Goal: Task Accomplishment & Management: Use online tool/utility

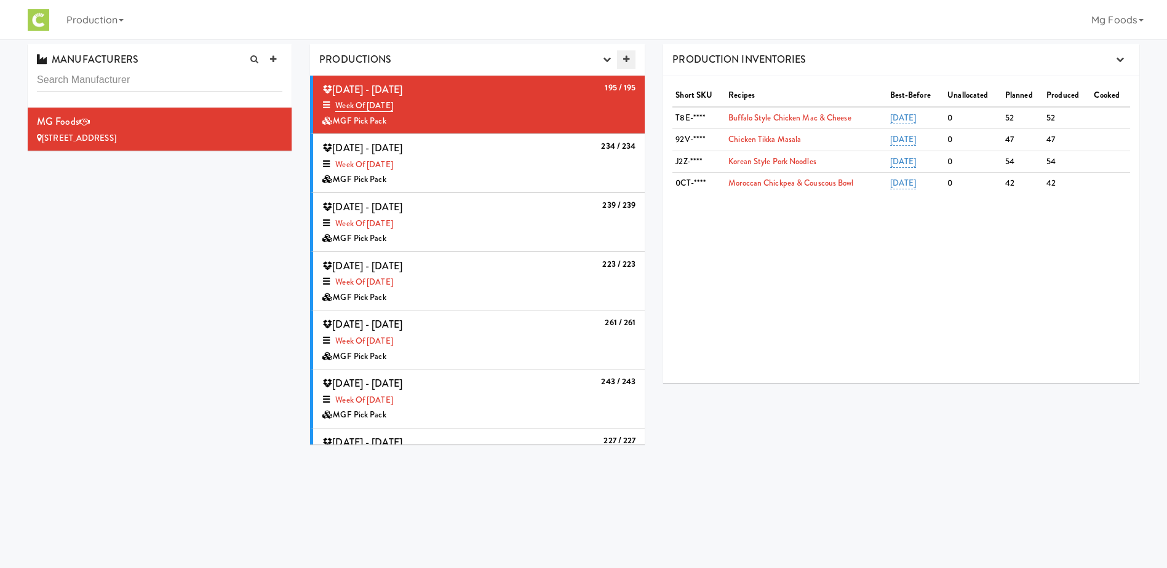
click at [627, 58] on icon at bounding box center [626, 59] width 6 height 8
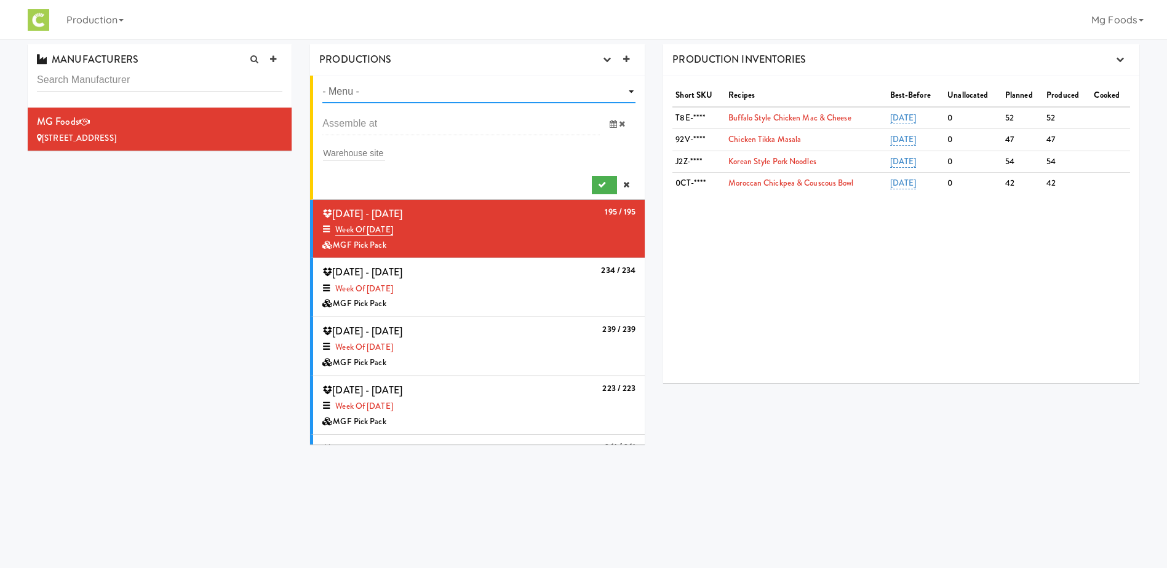
click at [493, 86] on select "- Menu - Week of [DATE] Week of [DATE] Week of [DATE] Week of [DATE] Week of [D…" at bounding box center [478, 92] width 313 height 23
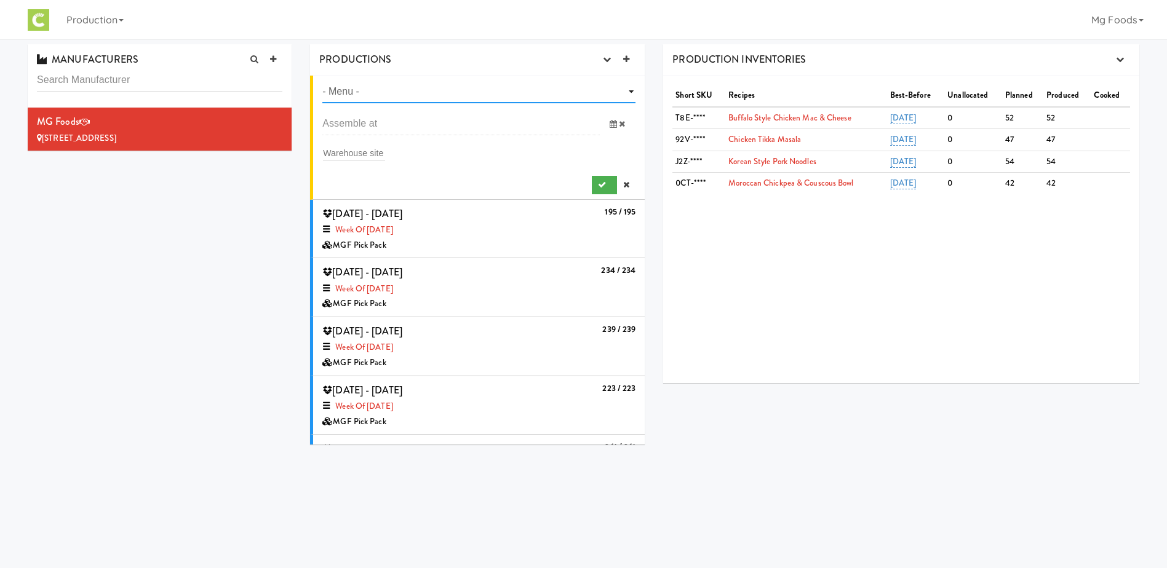
select select "number:1467"
click at [322, 81] on select "- Menu - Week of [DATE] Week of [DATE] Week of [DATE] Week of [DATE] Week of [D…" at bounding box center [478, 92] width 313 height 23
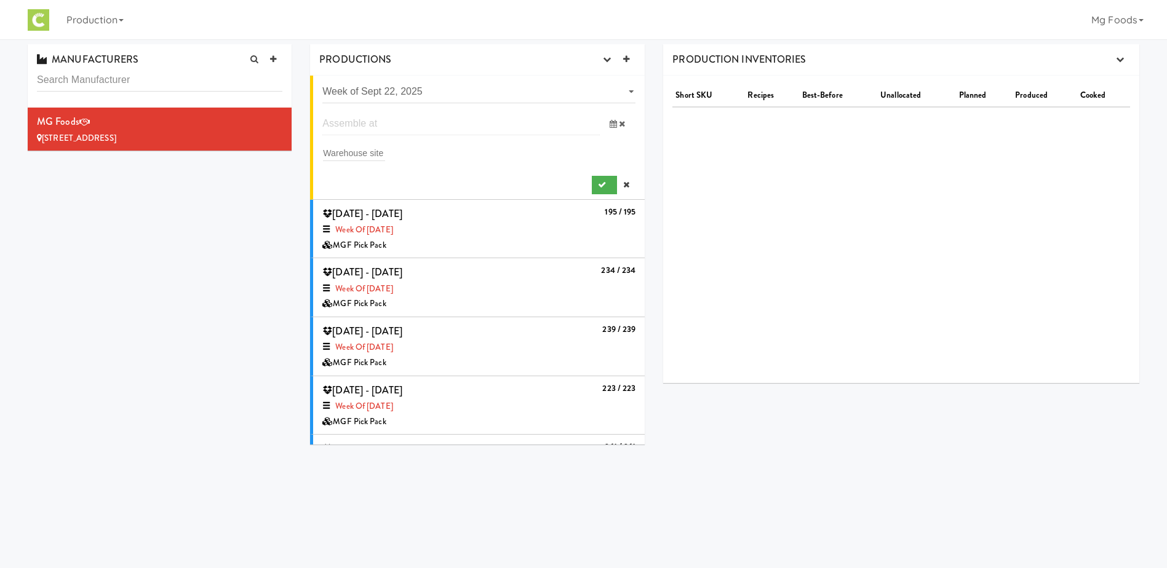
click at [387, 124] on input "text" at bounding box center [460, 124] width 277 height 23
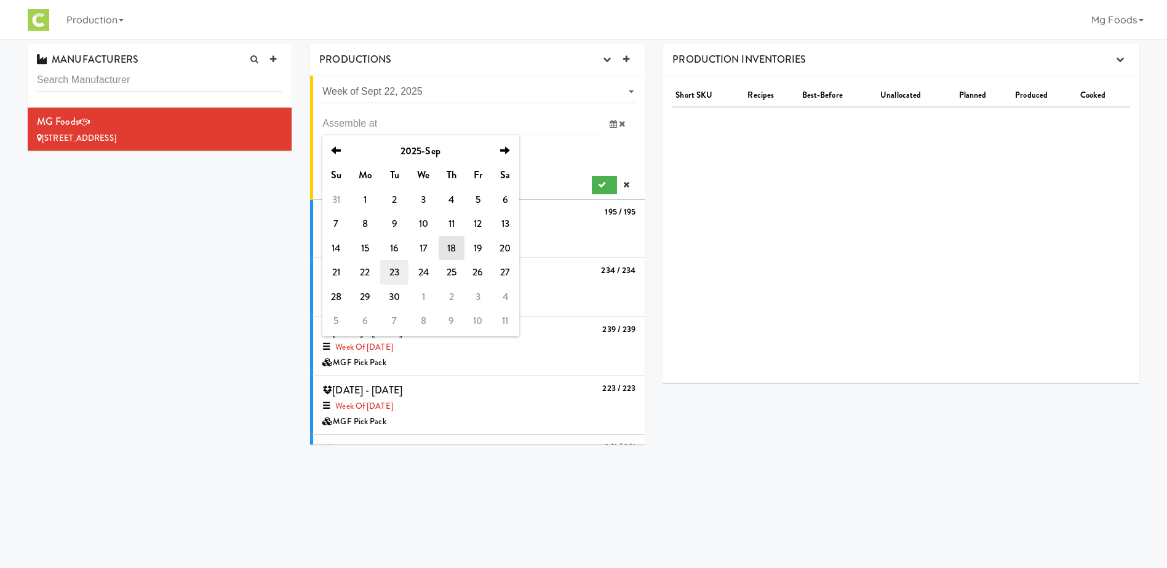
click at [395, 273] on td "23" at bounding box center [394, 272] width 28 height 25
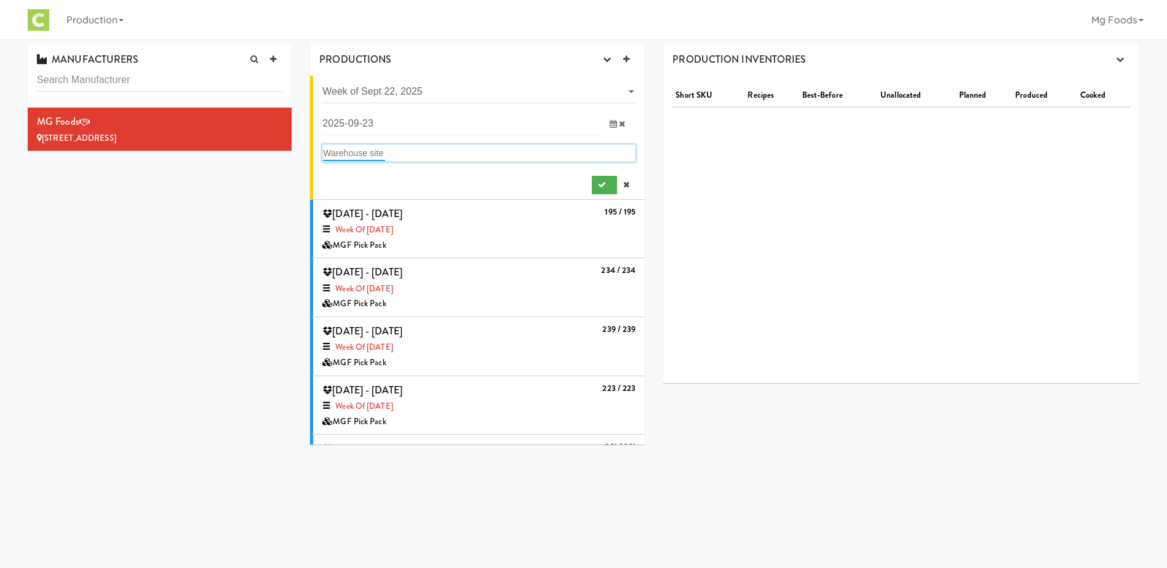
click at [365, 153] on input "text" at bounding box center [354, 153] width 62 height 16
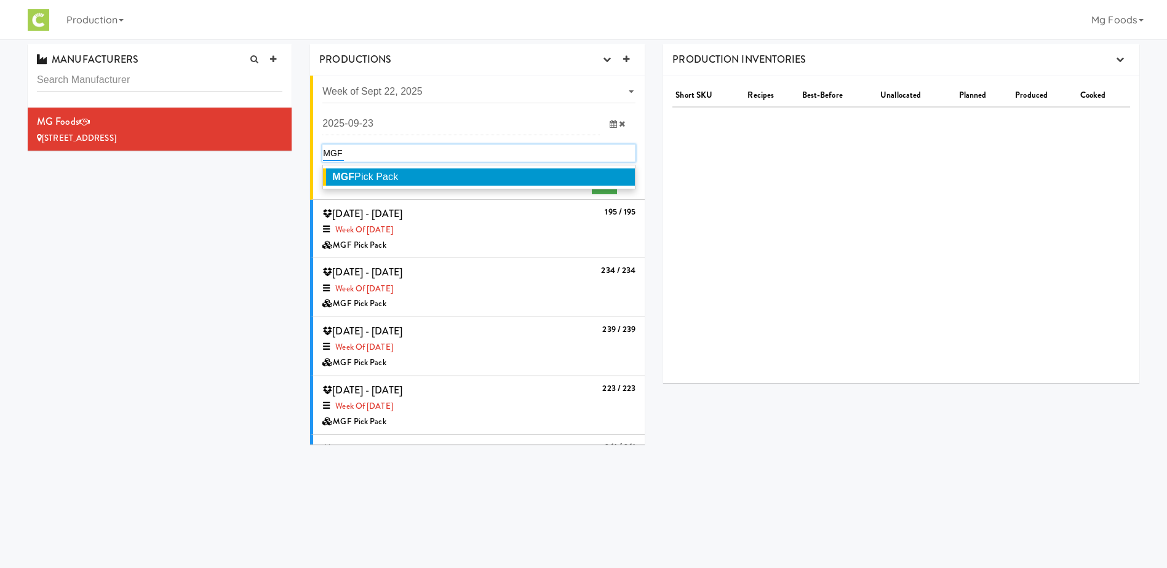
type input "MGF"
click at [386, 175] on span "MGF Pick Pack" at bounding box center [365, 177] width 66 height 10
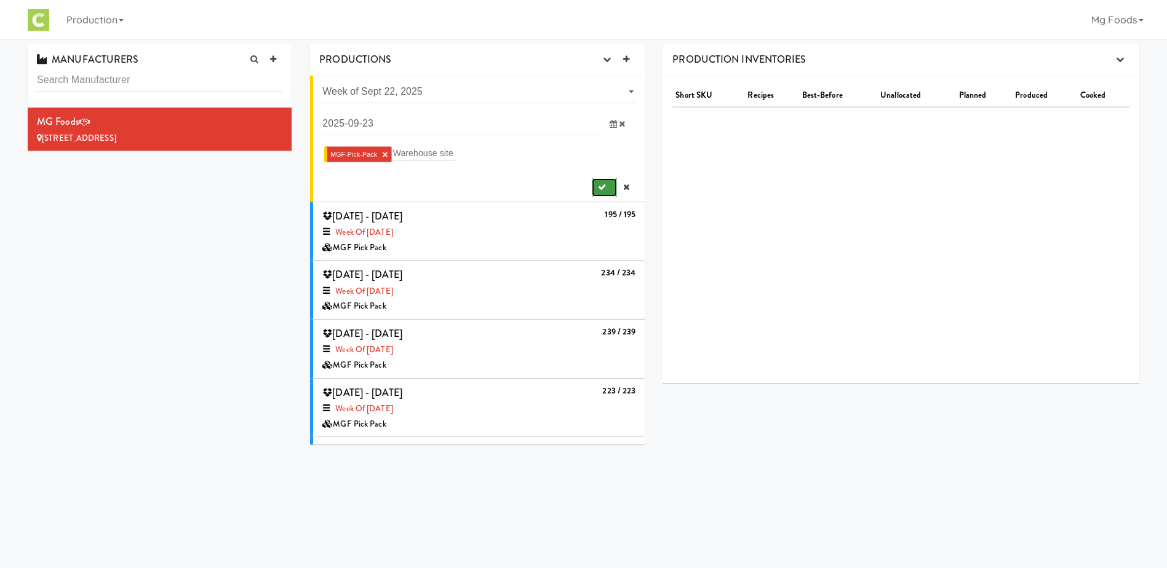
click at [593, 181] on button "submit" at bounding box center [604, 187] width 25 height 18
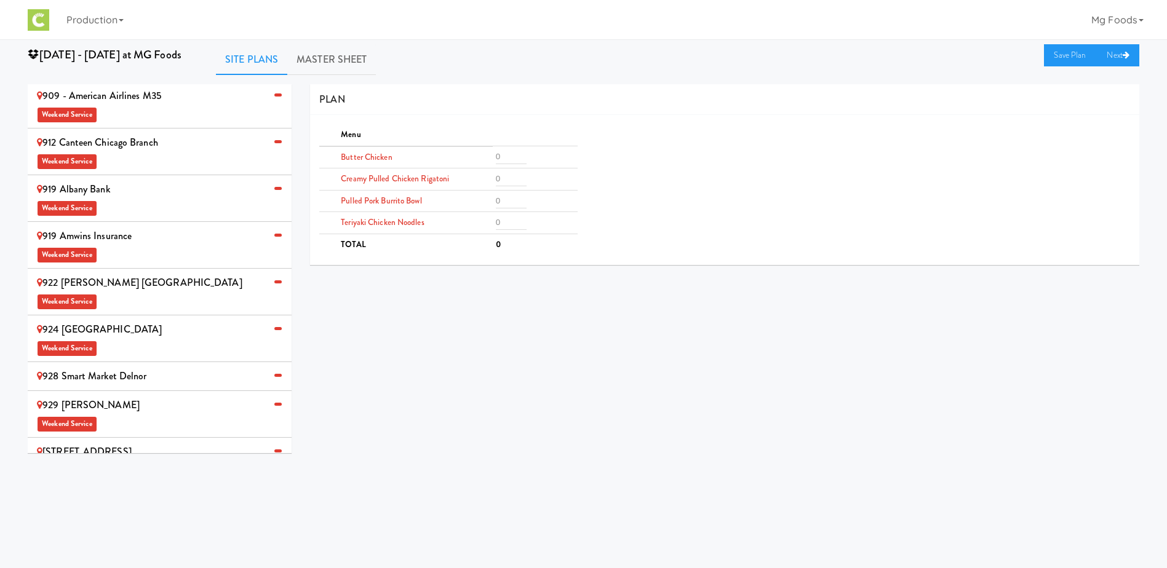
scroll to position [693, 0]
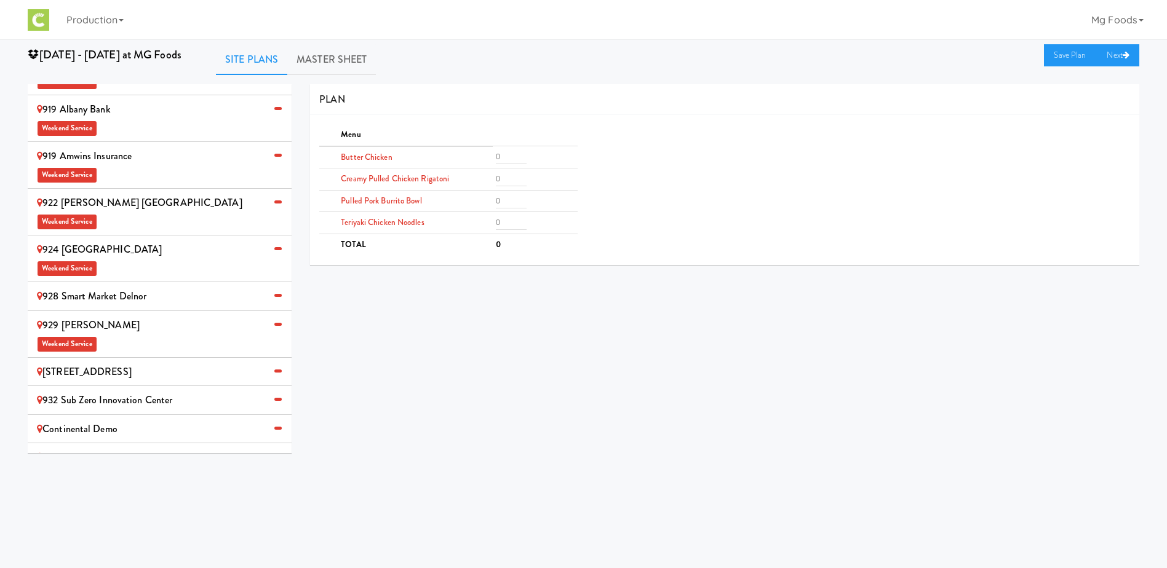
click at [148, 448] on div "MG Foods Extras Weekend Service" at bounding box center [159, 466] width 245 height 36
click at [504, 154] on input "number" at bounding box center [511, 156] width 31 height 15
type input "2"
click at [505, 181] on input "number" at bounding box center [511, 179] width 31 height 15
type input "2"
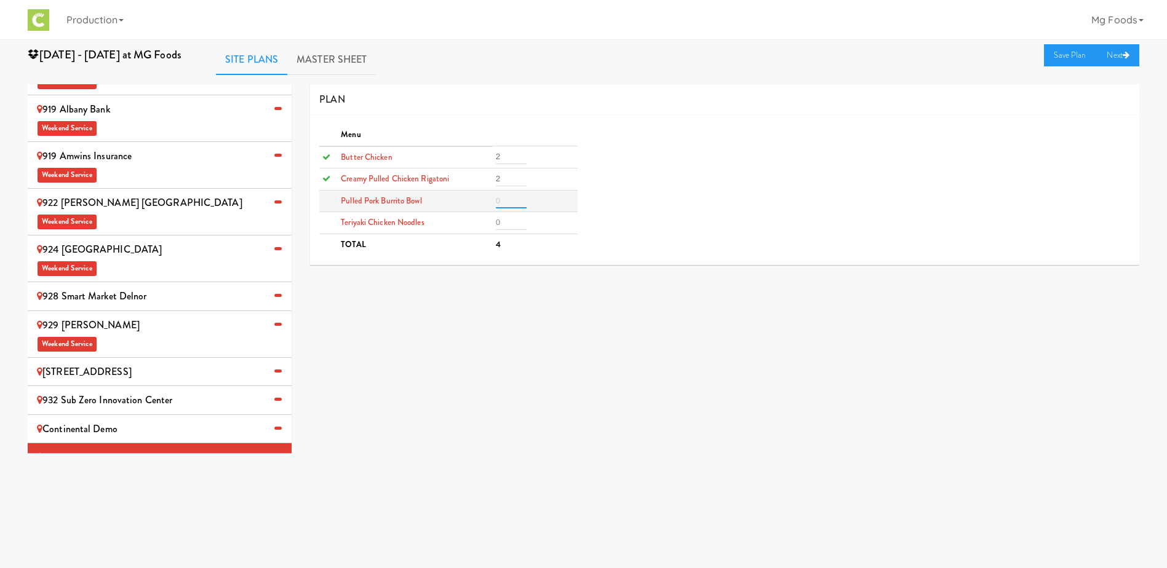
click at [499, 202] on input "number" at bounding box center [511, 201] width 31 height 15
type input "2"
click at [494, 225] on td at bounding box center [535, 223] width 85 height 22
click at [502, 223] on input "2" at bounding box center [511, 222] width 31 height 15
type input "2"
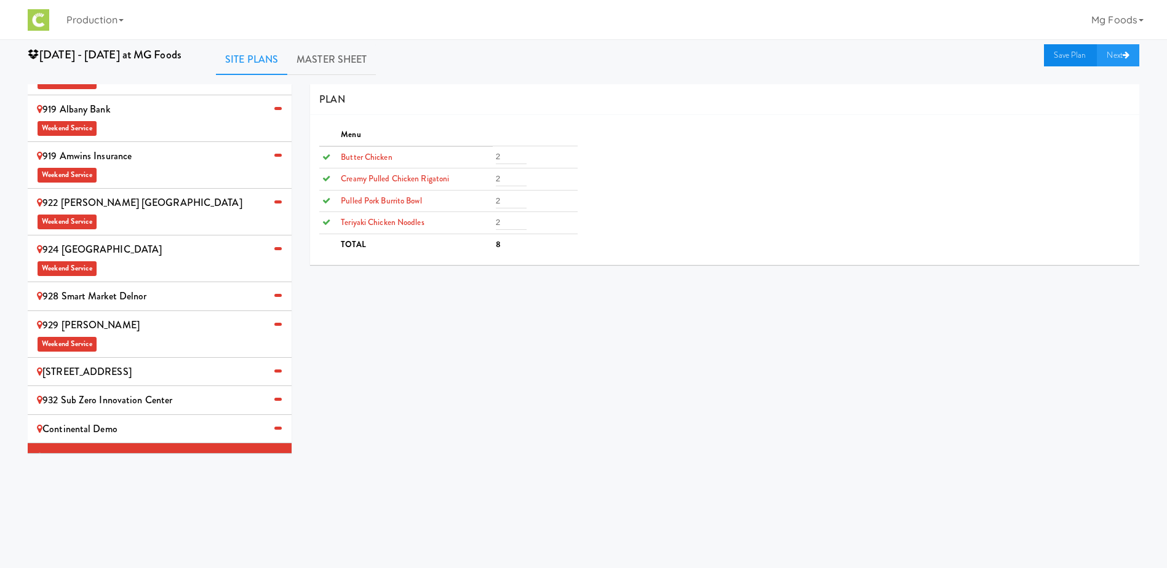
click at [1067, 52] on link "Save Plan" at bounding box center [1070, 55] width 53 height 22
click at [140, 420] on div "Continental Demo" at bounding box center [159, 429] width 245 height 18
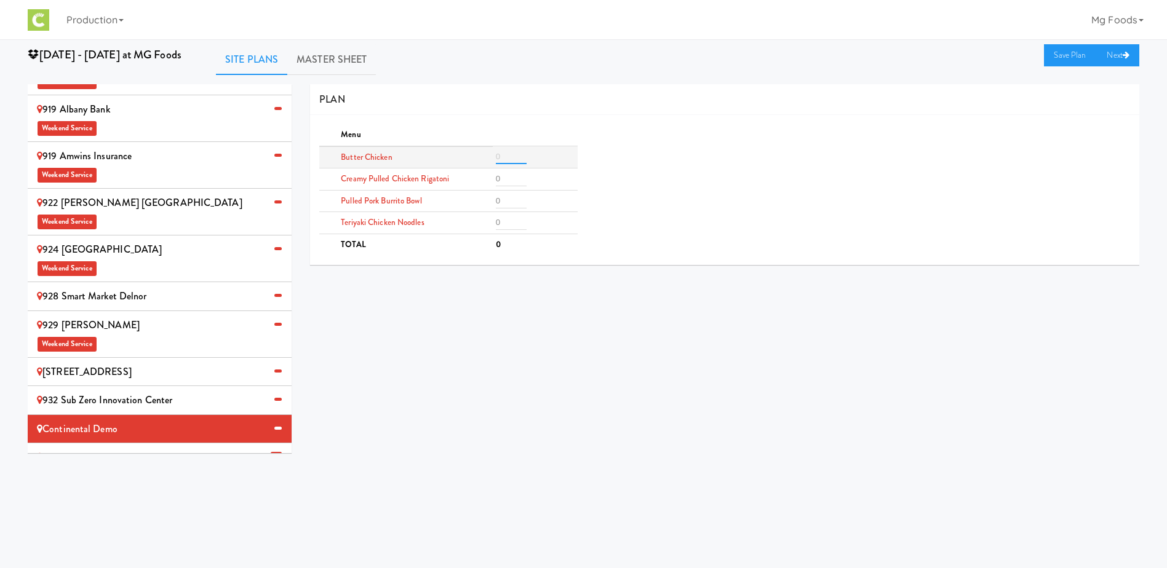
click at [499, 158] on input "number" at bounding box center [511, 156] width 31 height 15
type input "5"
click at [507, 177] on input "number" at bounding box center [511, 179] width 31 height 15
type input "5"
click at [505, 196] on input "number" at bounding box center [511, 201] width 31 height 15
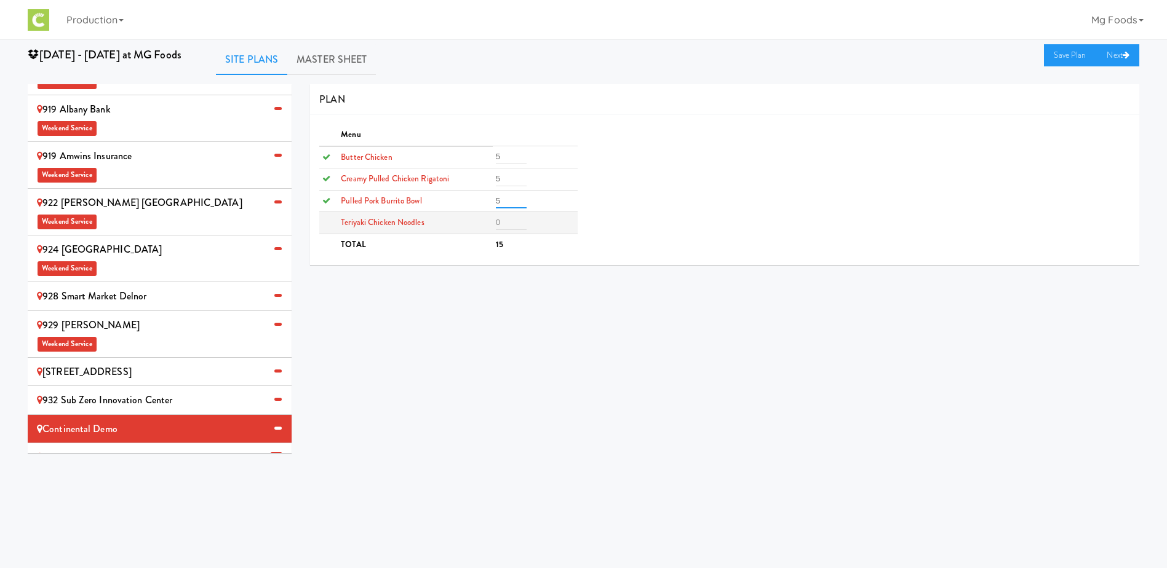
type input "5"
click at [503, 224] on input "number" at bounding box center [511, 222] width 31 height 15
type input "5"
click at [1060, 56] on link "Save Plan" at bounding box center [1070, 55] width 53 height 22
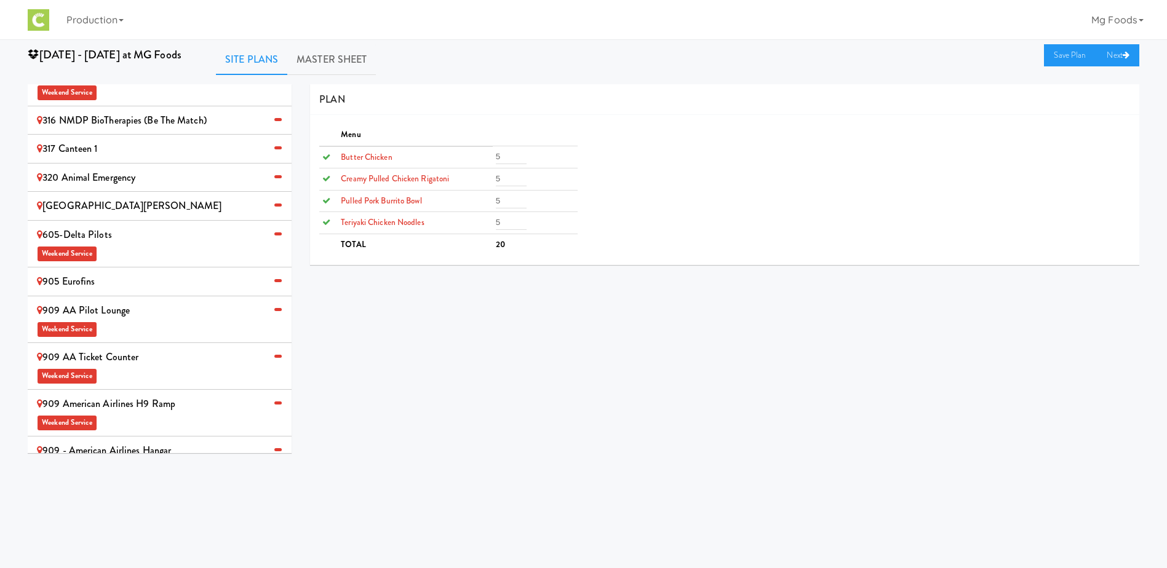
scroll to position [140, 0]
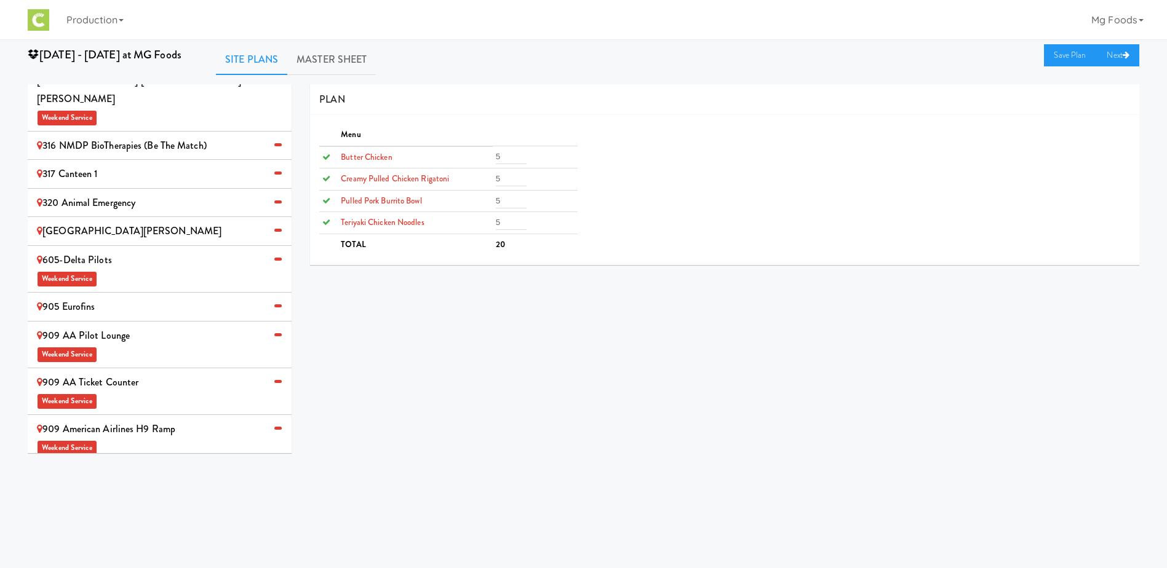
click at [102, 298] on div "905 Eurofins" at bounding box center [159, 307] width 245 height 18
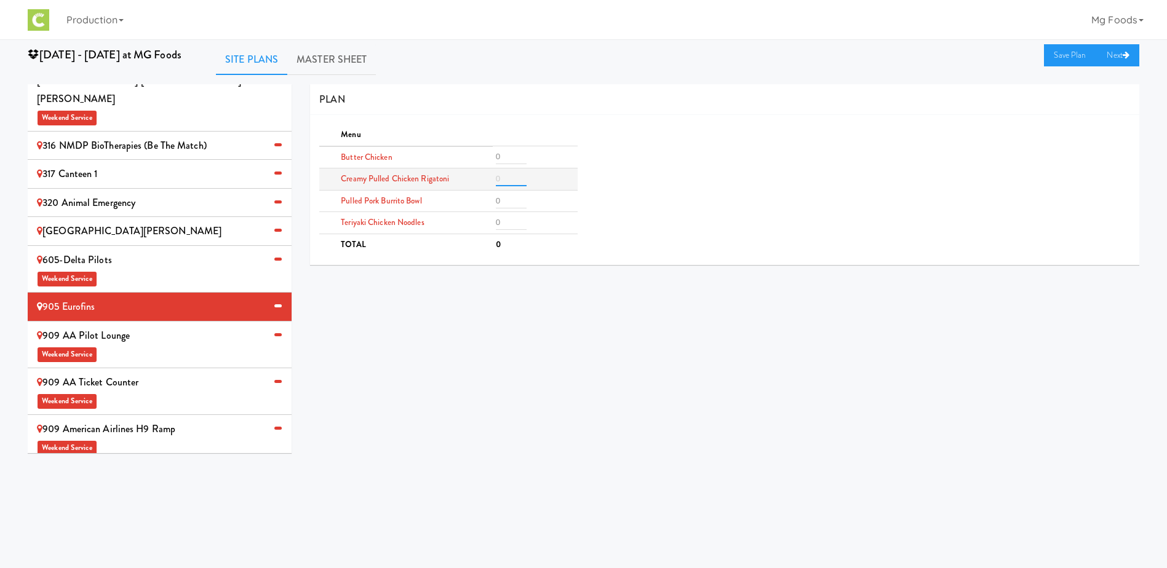
click at [507, 181] on input "number" at bounding box center [511, 179] width 31 height 15
type input "4"
click at [509, 220] on input "number" at bounding box center [511, 222] width 31 height 15
type input "4"
click at [512, 155] on input "number" at bounding box center [511, 156] width 31 height 15
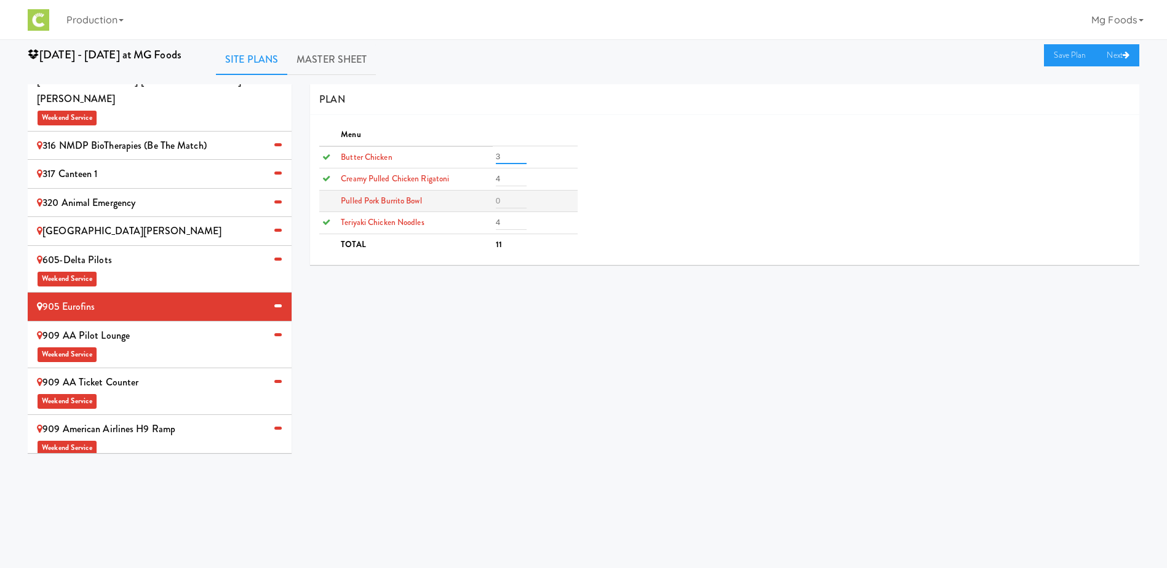
type input "3"
click at [510, 201] on input "number" at bounding box center [511, 201] width 31 height 15
type input "3"
click at [1063, 57] on link "Save Plan" at bounding box center [1070, 55] width 53 height 22
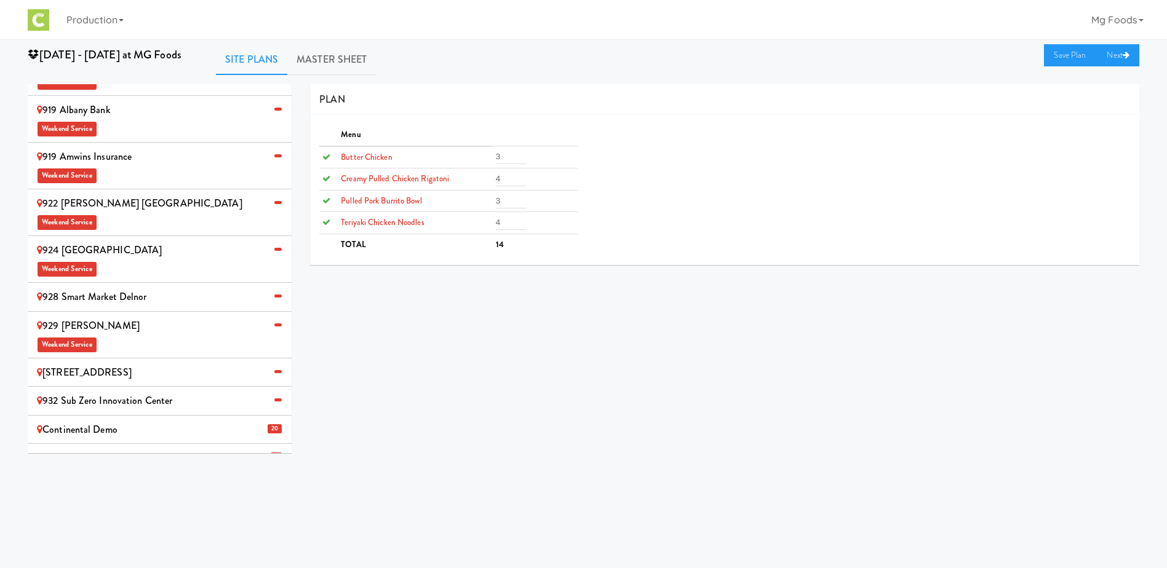
scroll to position [693, 0]
click at [129, 363] on div "[STREET_ADDRESS]" at bounding box center [159, 372] width 245 height 18
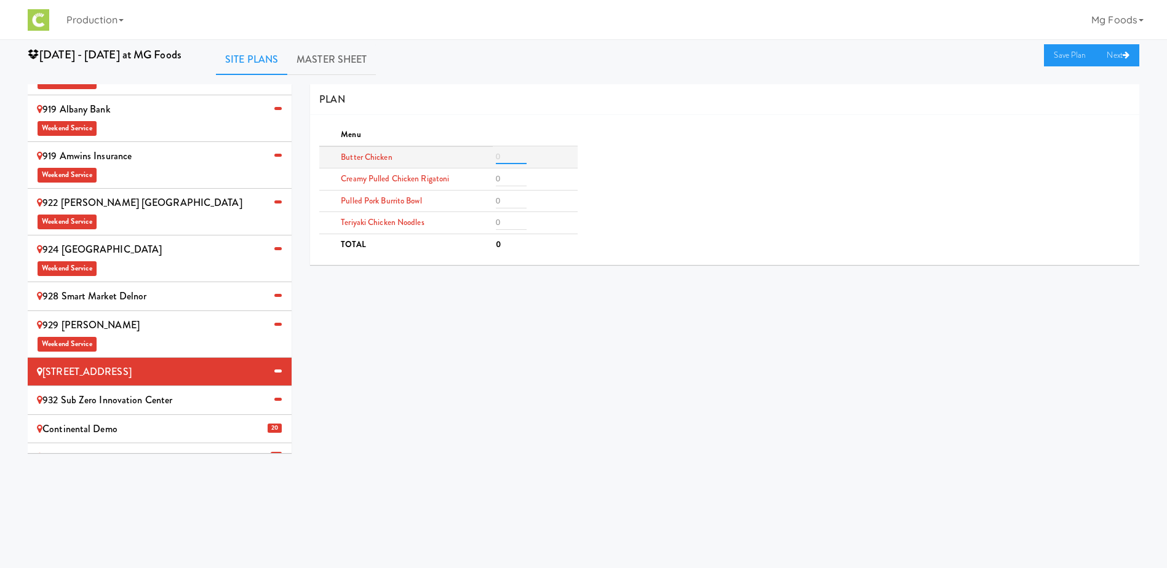
click at [503, 154] on input "number" at bounding box center [511, 156] width 31 height 15
type input "4"
click at [512, 215] on input "number" at bounding box center [511, 222] width 31 height 15
type input "4"
click at [509, 176] on input "number" at bounding box center [511, 179] width 31 height 15
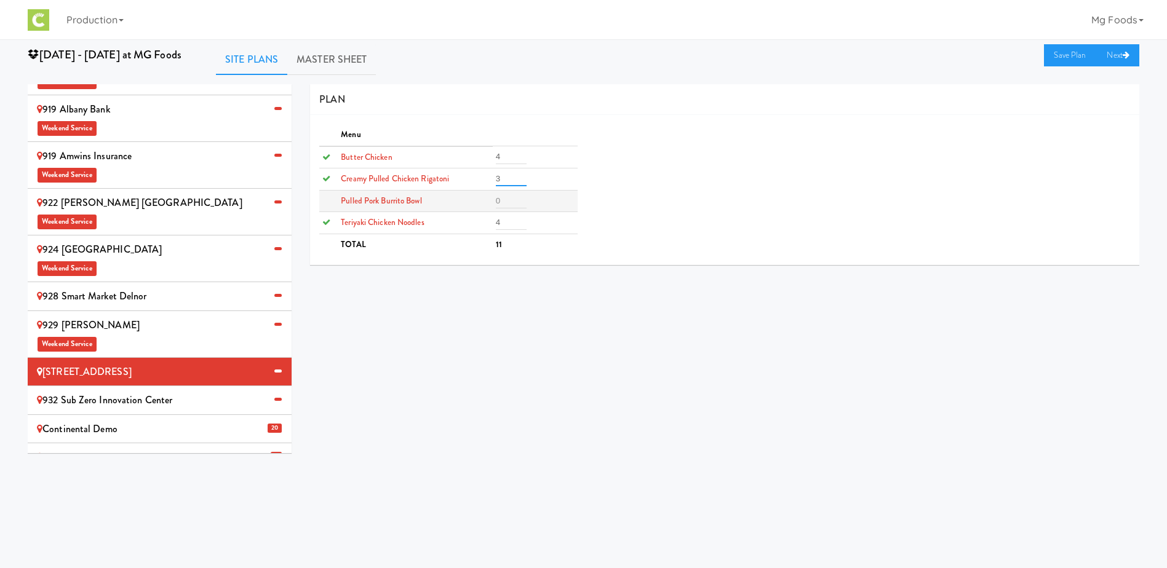
type input "3"
click at [514, 207] on input "number" at bounding box center [511, 201] width 31 height 15
type input "3"
click at [1055, 57] on link "Save Plan" at bounding box center [1070, 55] width 53 height 22
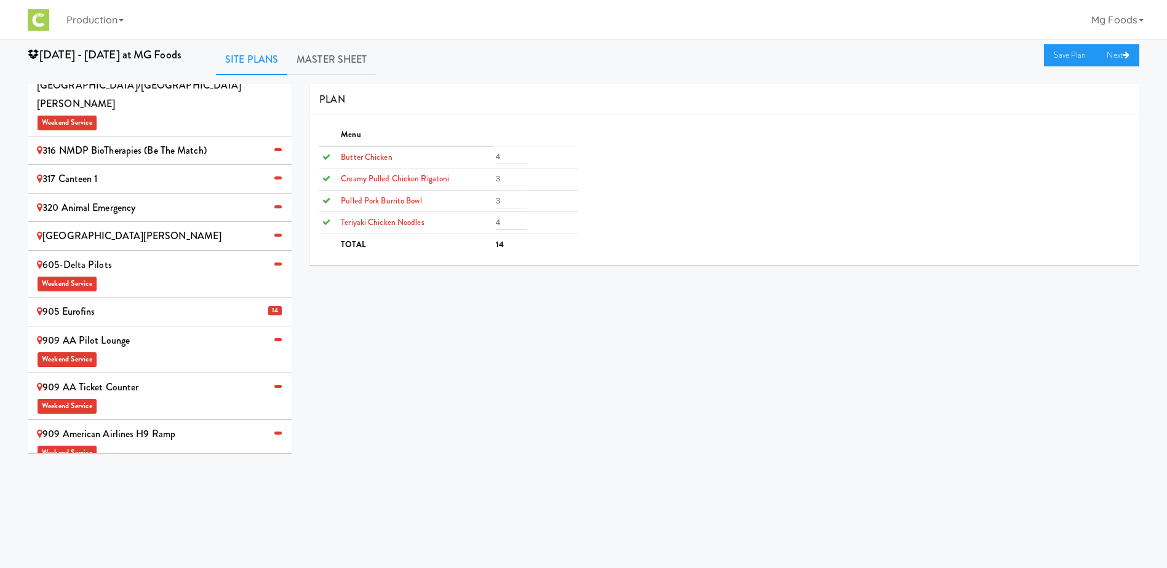
scroll to position [0, 0]
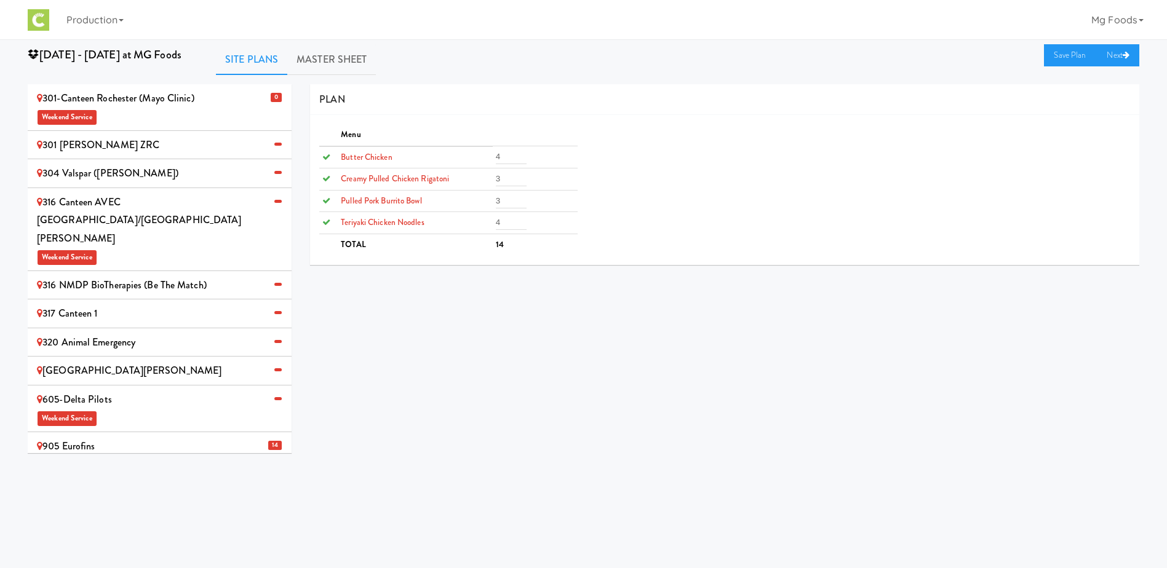
click at [101, 168] on div "304 Valspar ([PERSON_NAME])" at bounding box center [159, 173] width 245 height 18
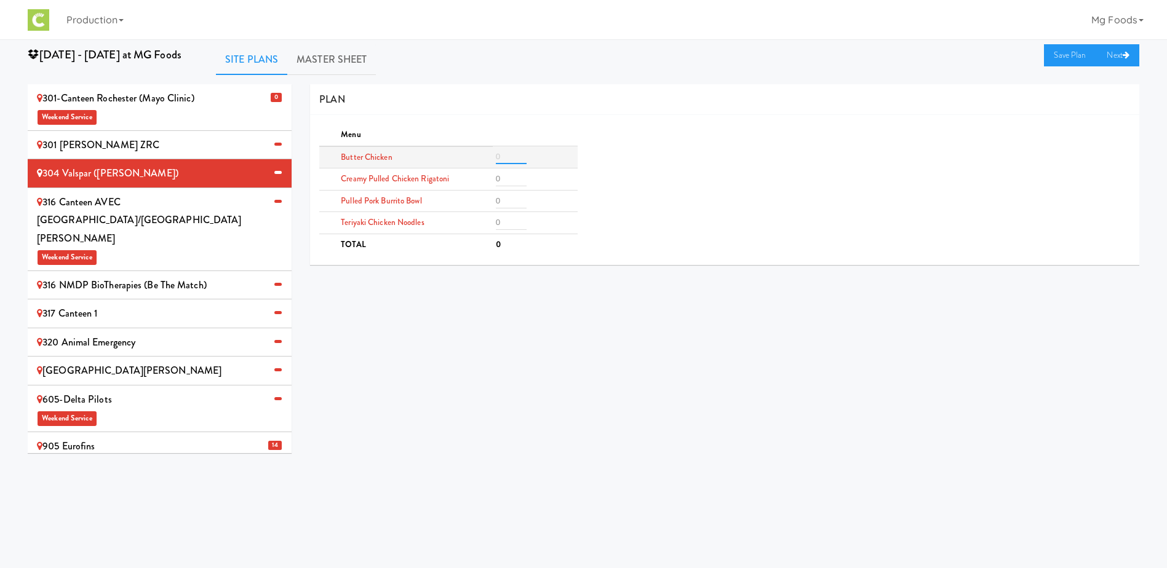
click at [504, 157] on input "number" at bounding box center [511, 156] width 31 height 15
type input "3"
click at [502, 221] on input "number" at bounding box center [511, 222] width 31 height 15
type input "3"
click at [504, 180] on input "number" at bounding box center [511, 179] width 31 height 15
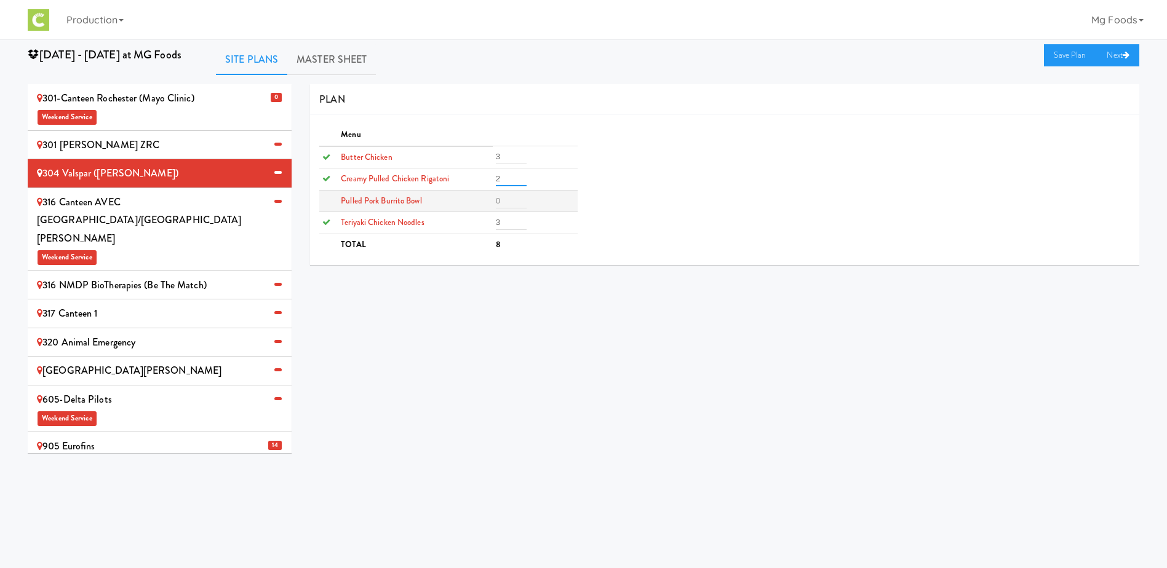
type input "2"
click at [506, 204] on input "number" at bounding box center [511, 201] width 31 height 15
type input "2"
click at [1060, 58] on link "Save Plan" at bounding box center [1070, 55] width 53 height 22
click at [123, 247] on span "Weekend Service" at bounding box center [159, 256] width 245 height 18
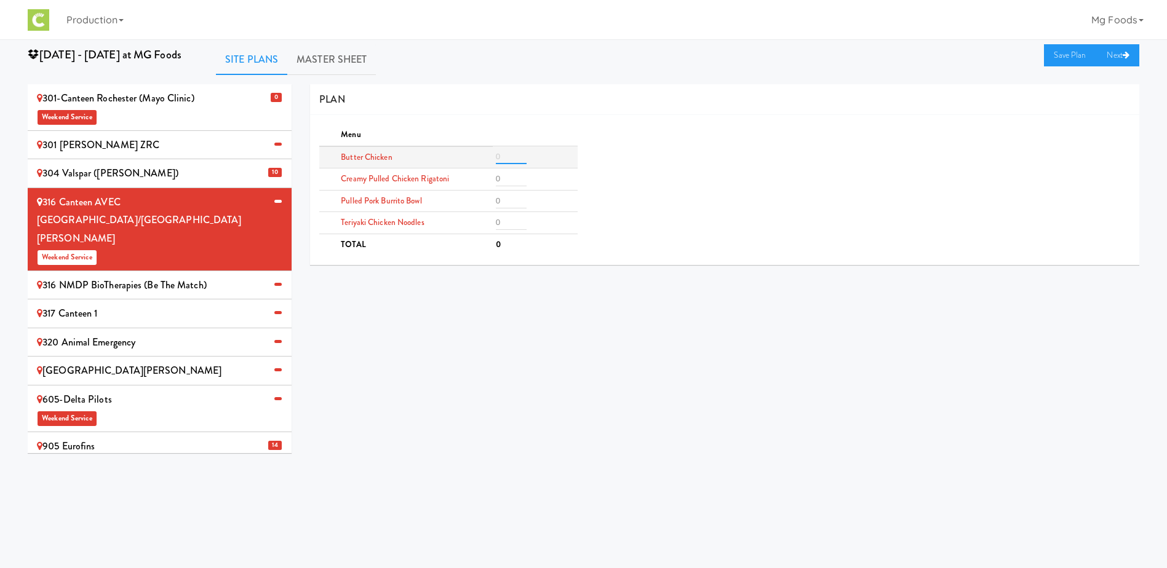
click at [509, 157] on input "number" at bounding box center [511, 156] width 31 height 15
type input "6"
click at [507, 199] on input "number" at bounding box center [511, 201] width 31 height 15
type input "4"
type input "3"
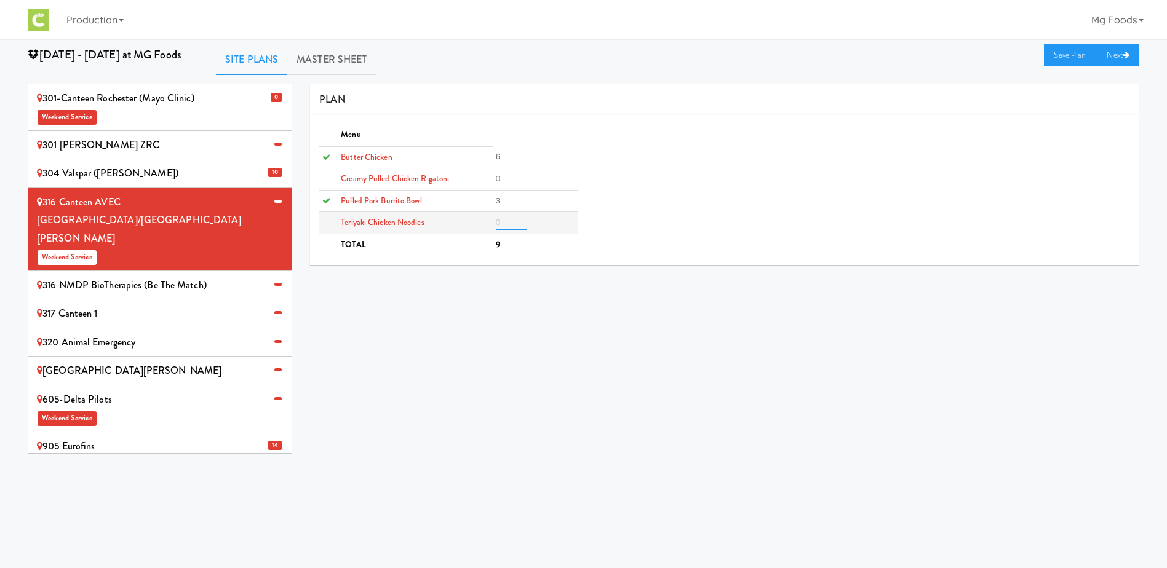
click at [505, 223] on input "number" at bounding box center [511, 222] width 31 height 15
type input "3"
click at [509, 173] on input "number" at bounding box center [511, 179] width 31 height 15
type input "2"
click at [1072, 52] on link "Save Plan" at bounding box center [1070, 55] width 53 height 22
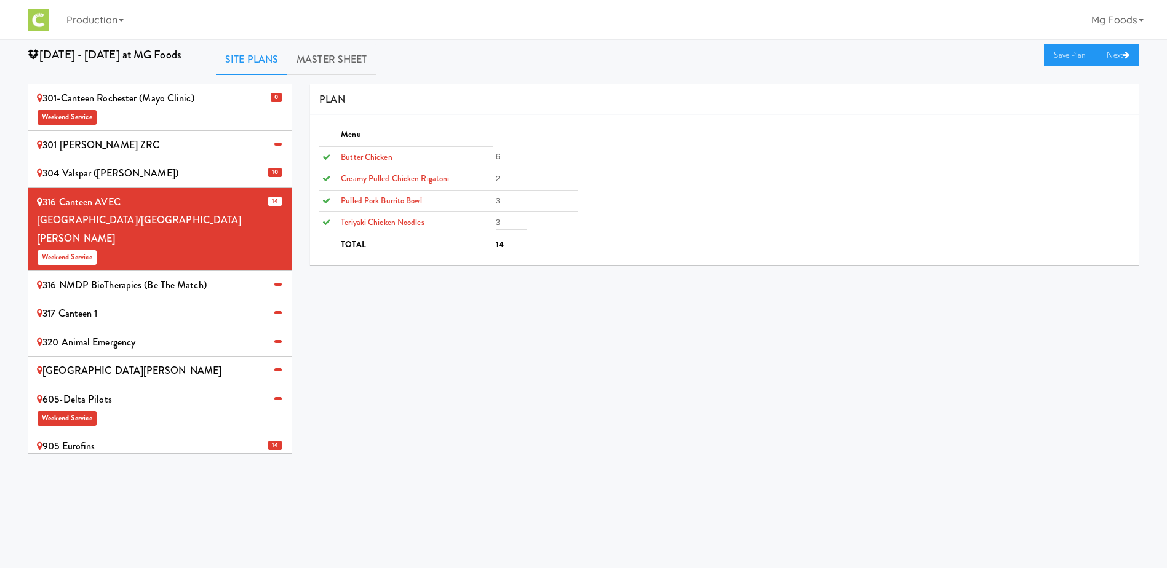
click at [180, 276] on div "316 NMDP BioTherapies (Be the match)" at bounding box center [159, 285] width 245 height 18
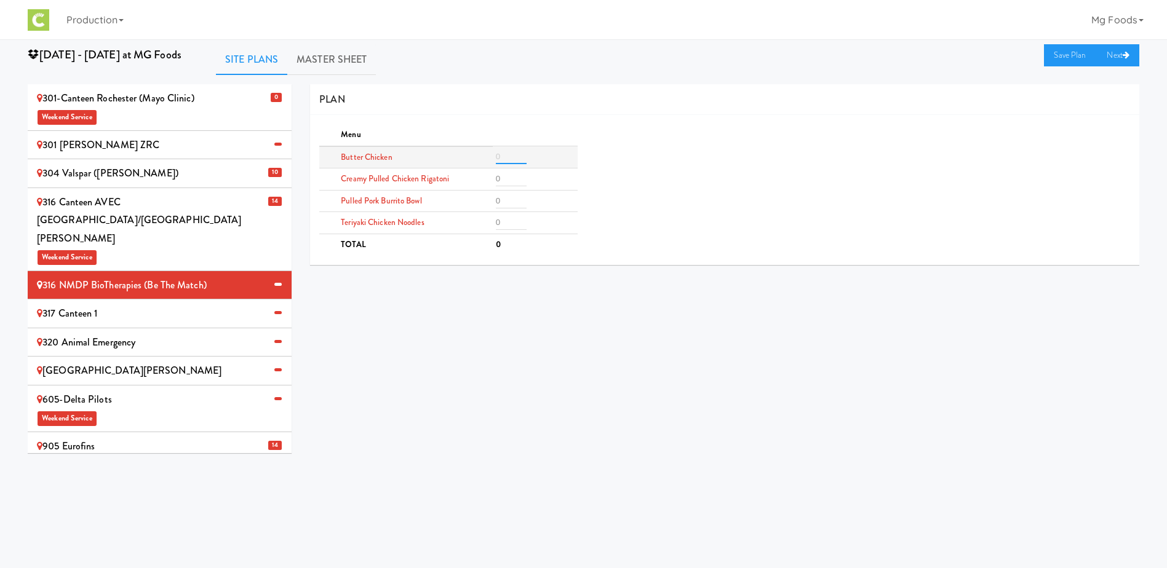
click at [505, 154] on input "number" at bounding box center [511, 156] width 31 height 15
type input "3"
click at [499, 220] on input "number" at bounding box center [511, 222] width 31 height 15
type input "3"
click at [514, 174] on input "number" at bounding box center [511, 179] width 31 height 15
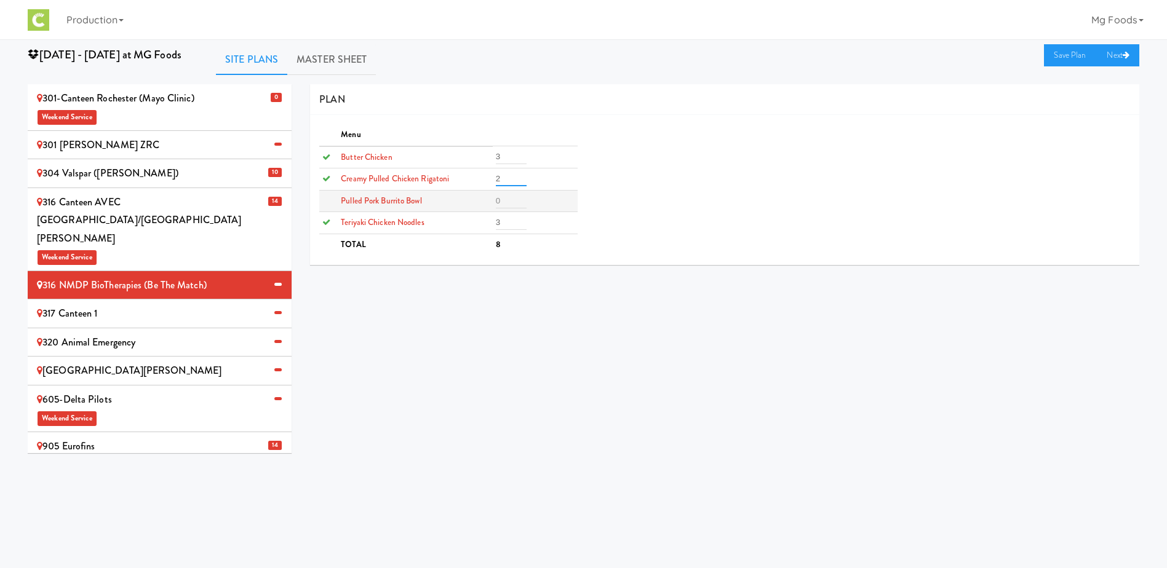
type input "2"
click at [506, 200] on input "number" at bounding box center [511, 201] width 31 height 15
type input "2"
click at [1063, 52] on link "Save Plan" at bounding box center [1070, 55] width 53 height 22
click at [101, 304] on div "317 Canteen 1" at bounding box center [159, 313] width 245 height 18
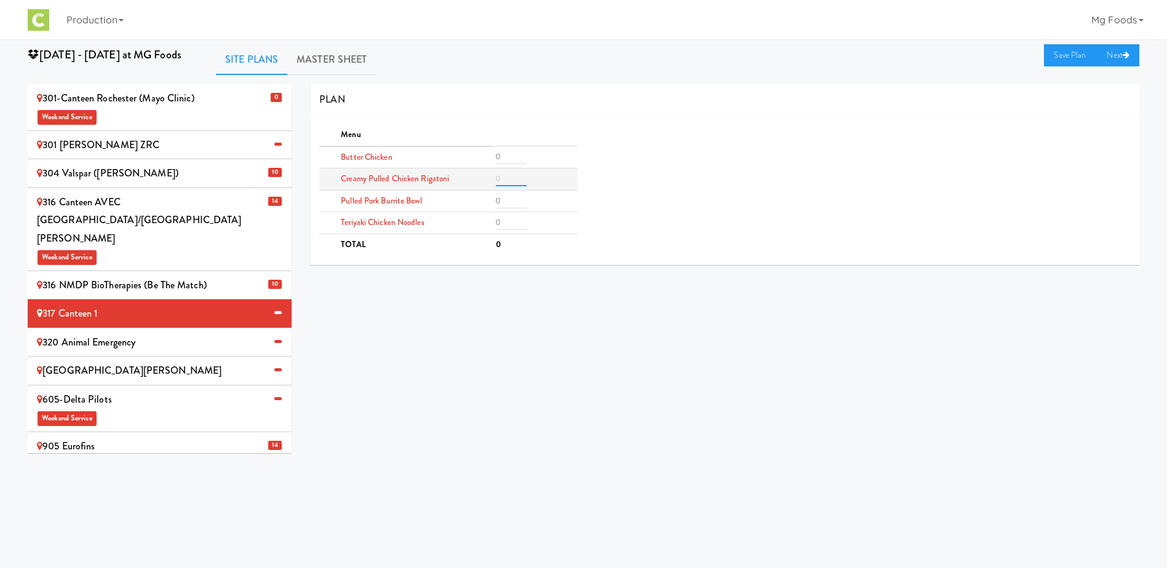
click at [513, 178] on input "number" at bounding box center [511, 179] width 31 height 15
type input "8"
click at [500, 157] on input "number" at bounding box center [511, 156] width 31 height 15
type input "8"
click at [503, 199] on input "number" at bounding box center [511, 201] width 31 height 15
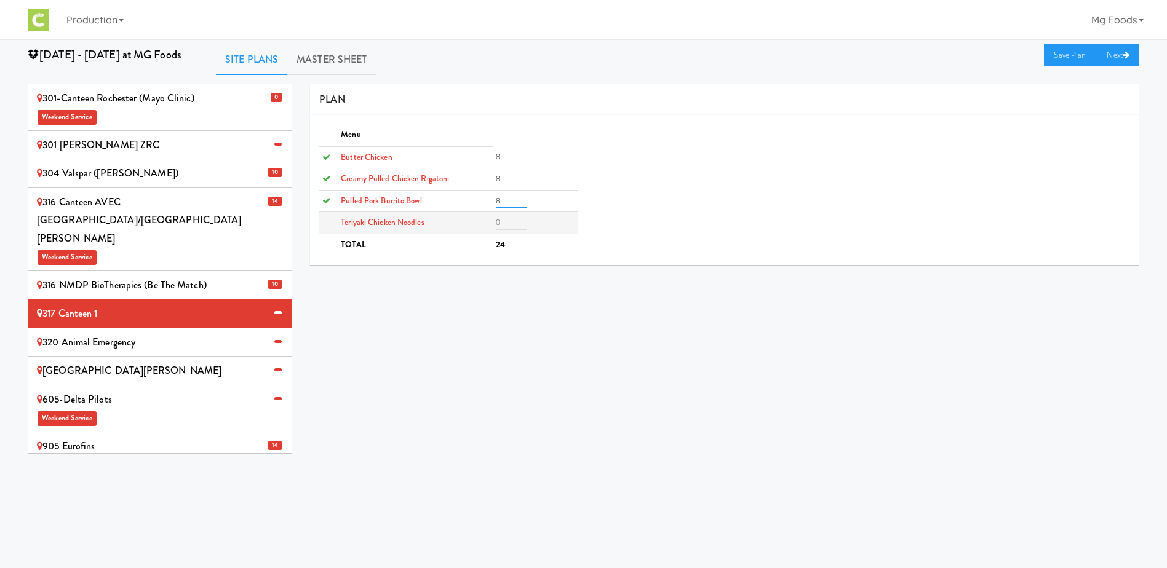
type input "8"
click at [503, 221] on input "number" at bounding box center [511, 222] width 31 height 15
type input "8"
click at [1051, 57] on link "Save Plan" at bounding box center [1070, 55] width 53 height 22
click at [138, 333] on div "320 Animal Emergency" at bounding box center [159, 342] width 245 height 18
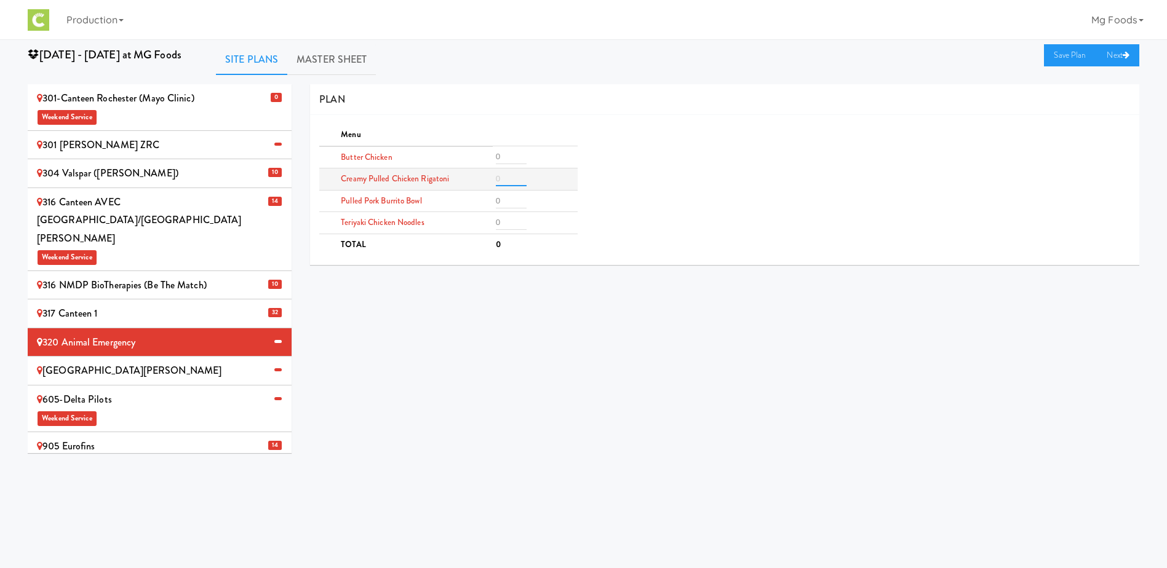
click at [514, 180] on input "number" at bounding box center [511, 179] width 31 height 15
type input "3"
click at [505, 158] on input "number" at bounding box center [511, 156] width 31 height 15
type input "3"
click at [499, 204] on input "number" at bounding box center [511, 201] width 31 height 15
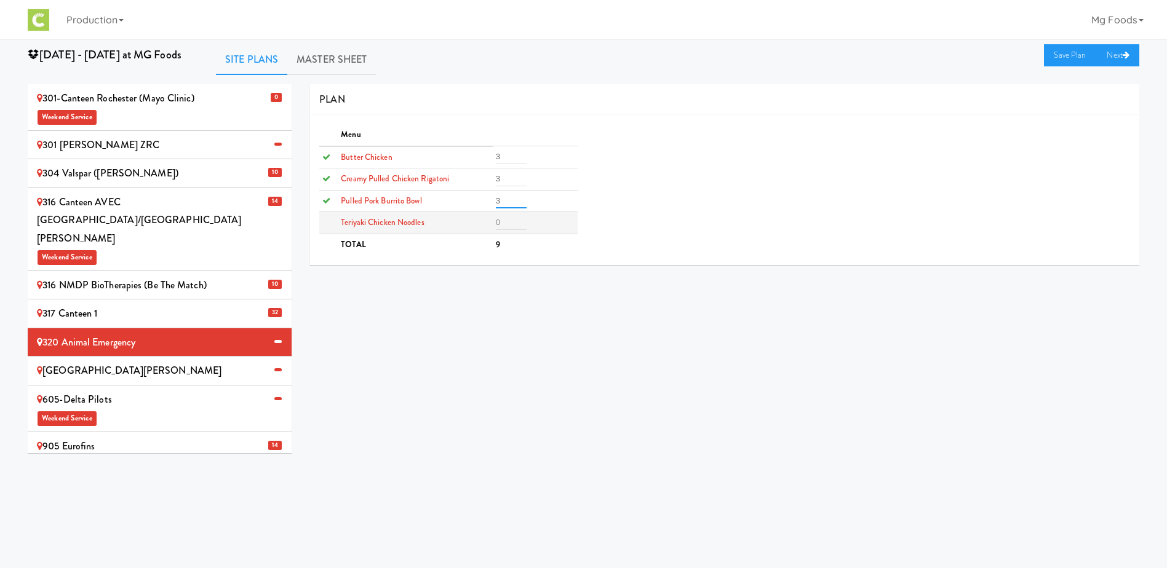
type input "3"
click at [509, 226] on input "number" at bounding box center [511, 222] width 31 height 15
type input "3"
click at [1060, 58] on link "Save Plan" at bounding box center [1070, 55] width 53 height 22
click at [135, 362] on div "[GEOGRAPHIC_DATA][PERSON_NAME]" at bounding box center [159, 371] width 245 height 18
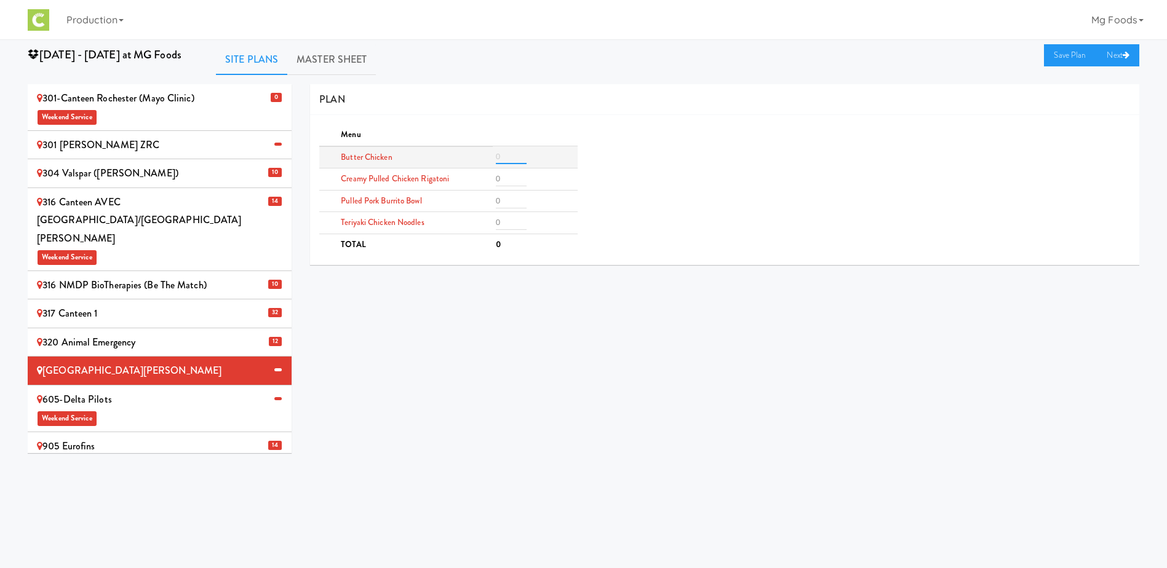
click at [515, 154] on input "number" at bounding box center [511, 156] width 31 height 15
type input "3"
click at [509, 204] on input "number" at bounding box center [511, 201] width 31 height 15
type input "3"
click at [512, 222] on input "number" at bounding box center [511, 222] width 31 height 15
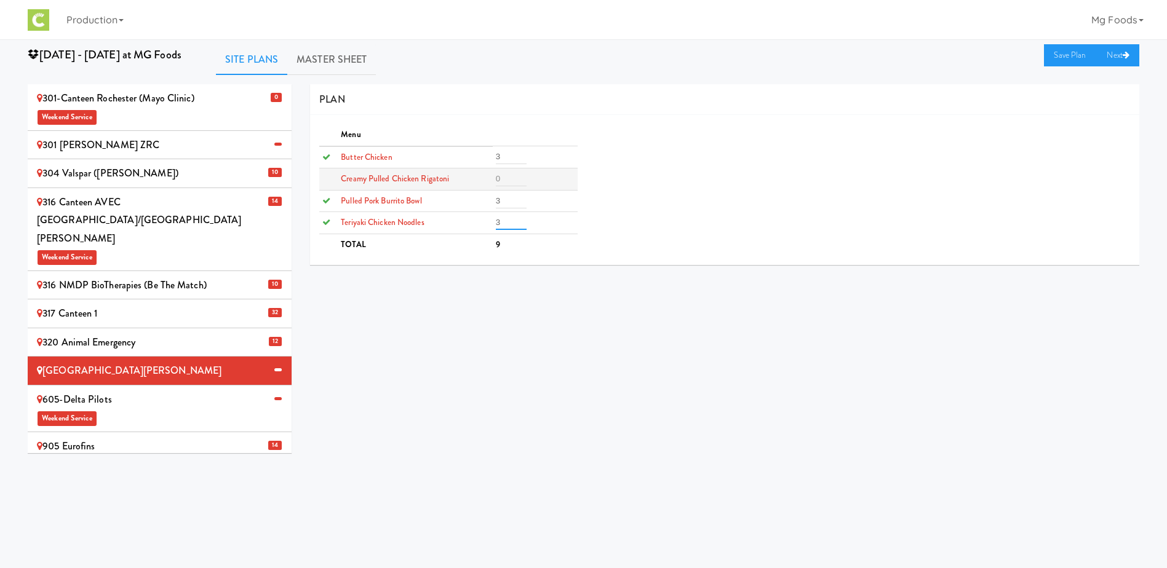
type input "3"
click at [515, 180] on input "number" at bounding box center [511, 179] width 31 height 15
type input "1"
click at [1058, 57] on link "Save Plan" at bounding box center [1070, 55] width 53 height 22
click at [162, 390] on div "605-Delta Pilots Weekend Service" at bounding box center [159, 408] width 245 height 36
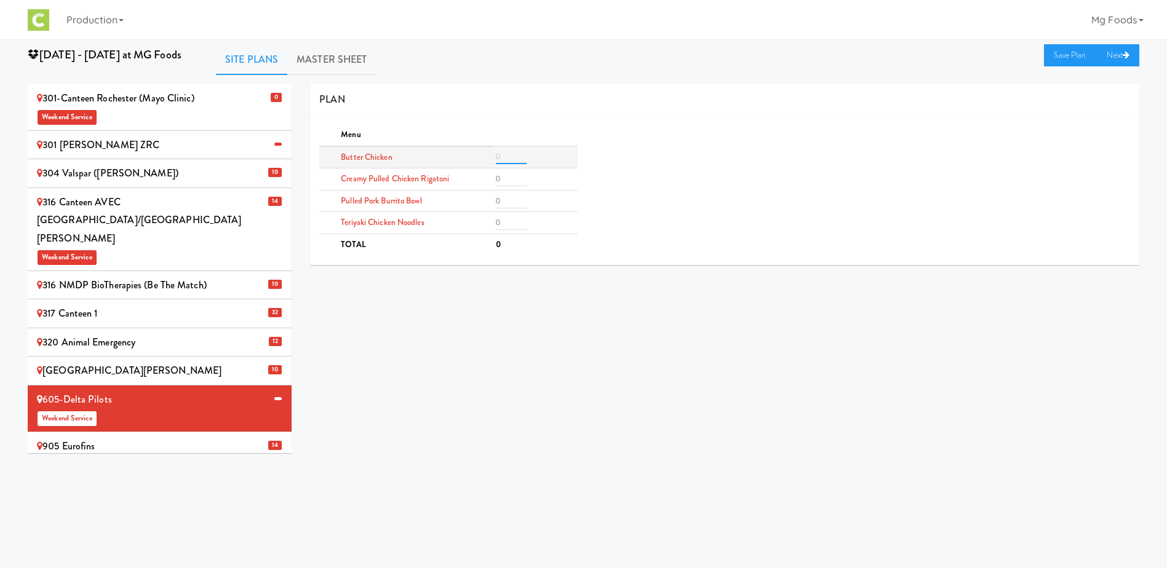
click at [504, 157] on input "number" at bounding box center [511, 156] width 31 height 15
type input "2"
click at [501, 180] on input "number" at bounding box center [511, 179] width 31 height 15
type input "2"
click at [505, 194] on input "number" at bounding box center [511, 201] width 31 height 15
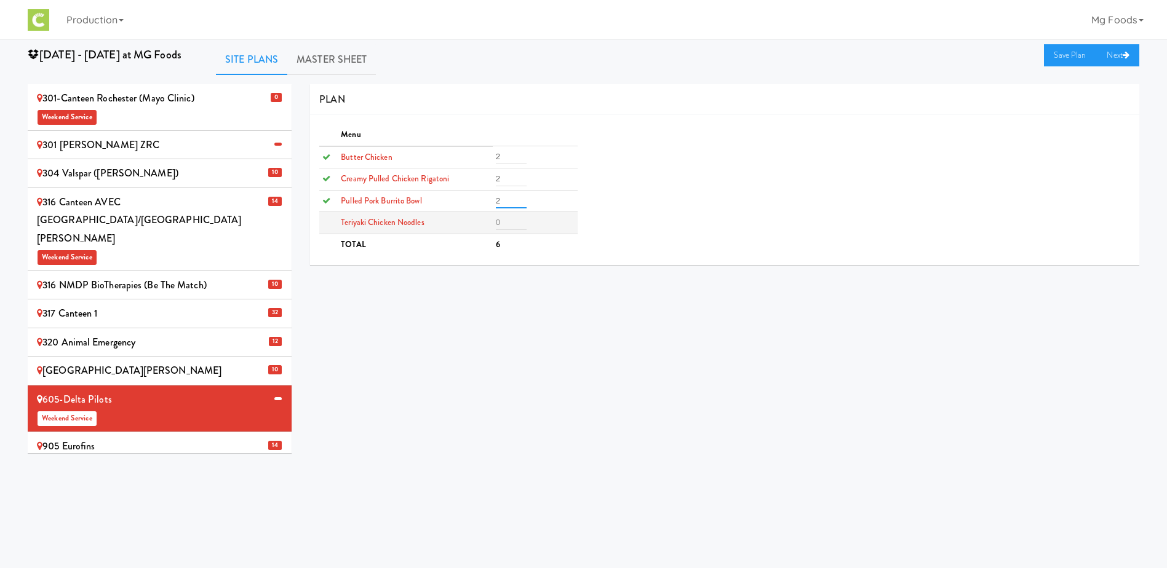
type input "2"
click at [504, 220] on input "number" at bounding box center [511, 222] width 31 height 15
type input "2"
click at [1067, 57] on link "Save Plan" at bounding box center [1070, 55] width 53 height 22
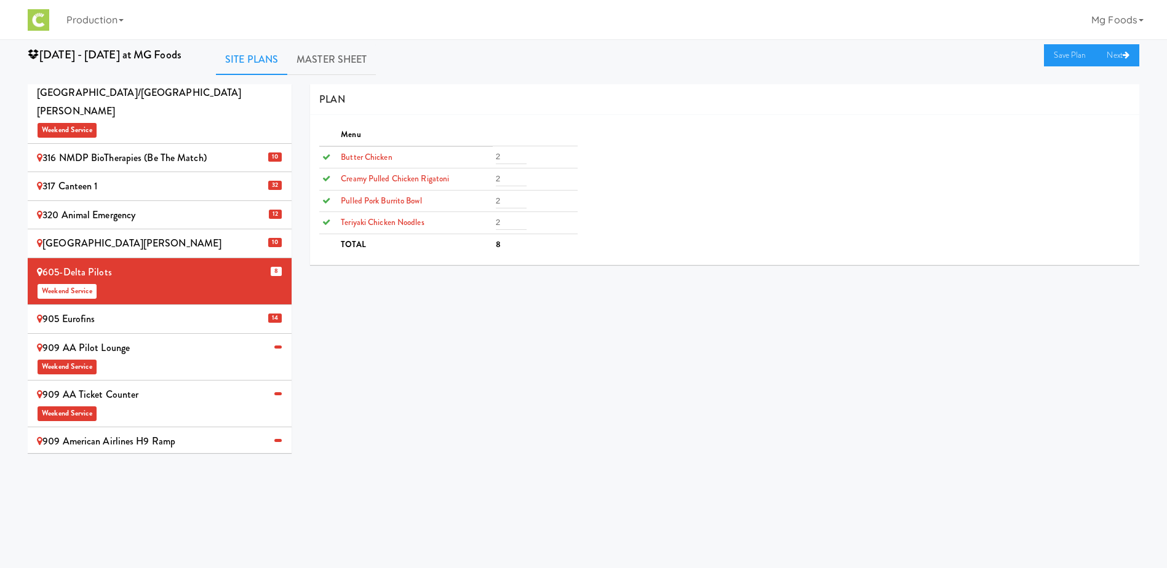
scroll to position [307, 0]
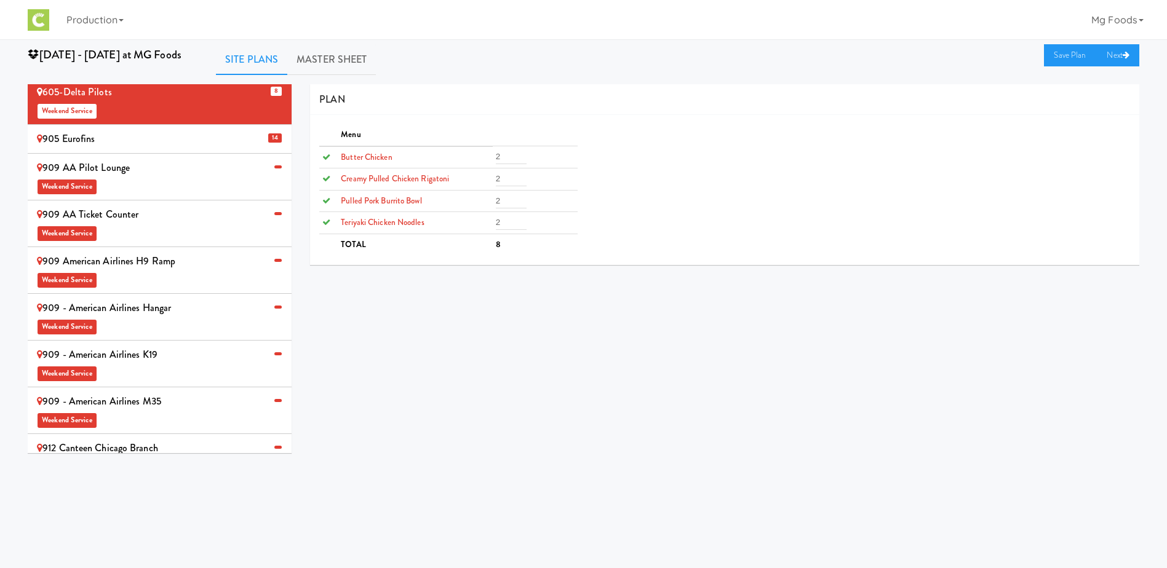
click at [129, 223] on span "Weekend Service" at bounding box center [159, 232] width 245 height 18
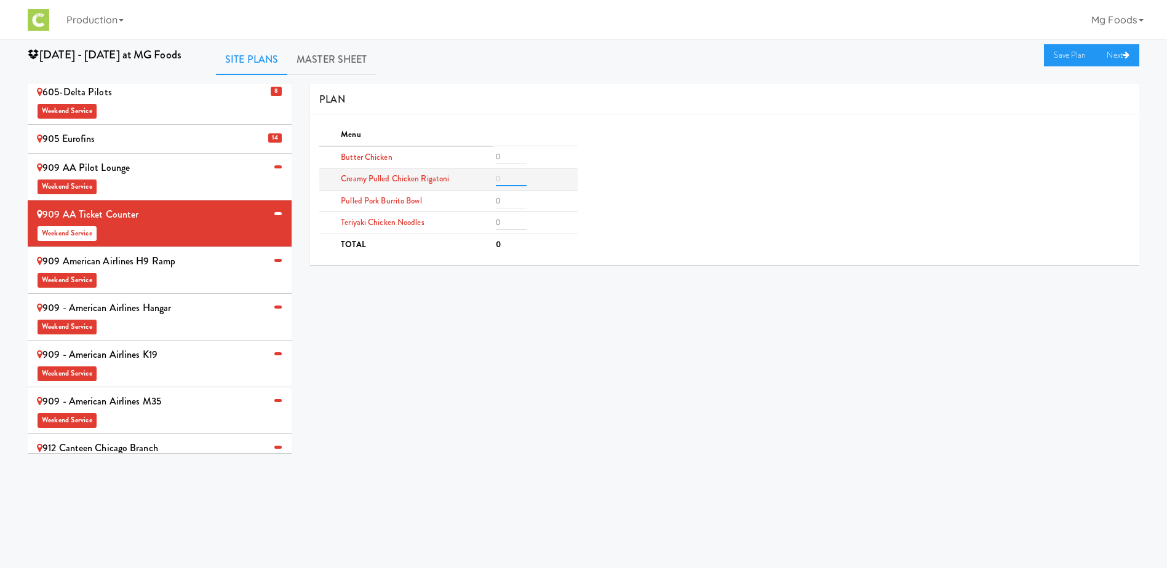
click at [508, 180] on input "number" at bounding box center [511, 179] width 31 height 15
type input "1"
click at [503, 207] on input "number" at bounding box center [511, 201] width 31 height 15
type input "1"
click at [505, 218] on input "number" at bounding box center [511, 222] width 31 height 15
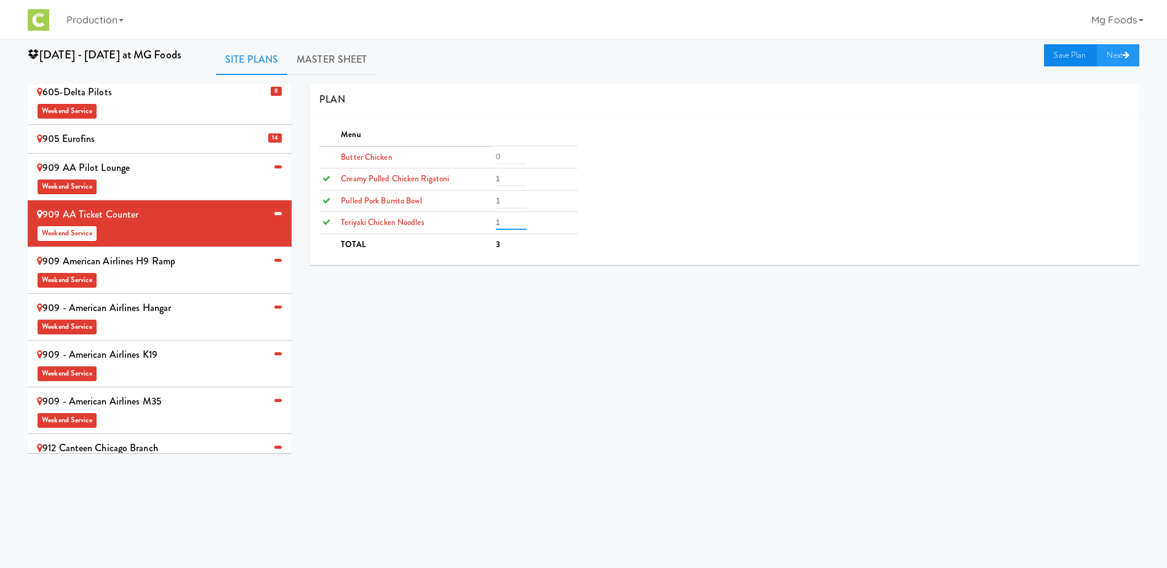
type input "1"
click at [1055, 54] on link "Save Plan" at bounding box center [1070, 55] width 53 height 22
click at [199, 252] on div "909 American Airlines H9 Ramp Weekend Service" at bounding box center [159, 270] width 245 height 36
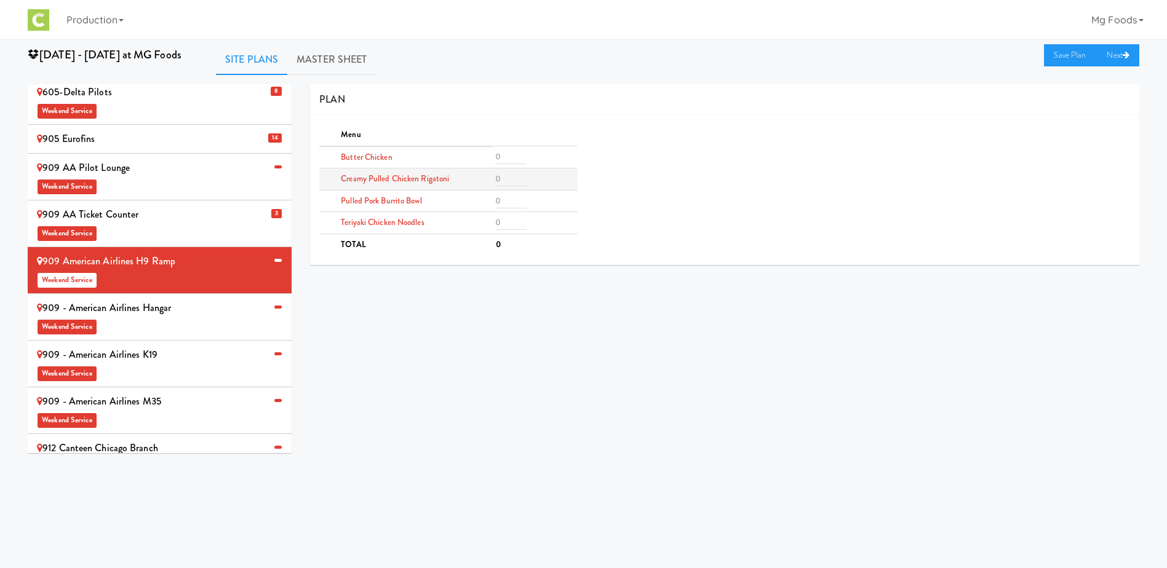
click at [510, 172] on td at bounding box center [535, 179] width 85 height 22
click at [506, 177] on input "number" at bounding box center [511, 179] width 31 height 15
type input "3"
click at [509, 207] on input "number" at bounding box center [511, 201] width 31 height 15
type input "3"
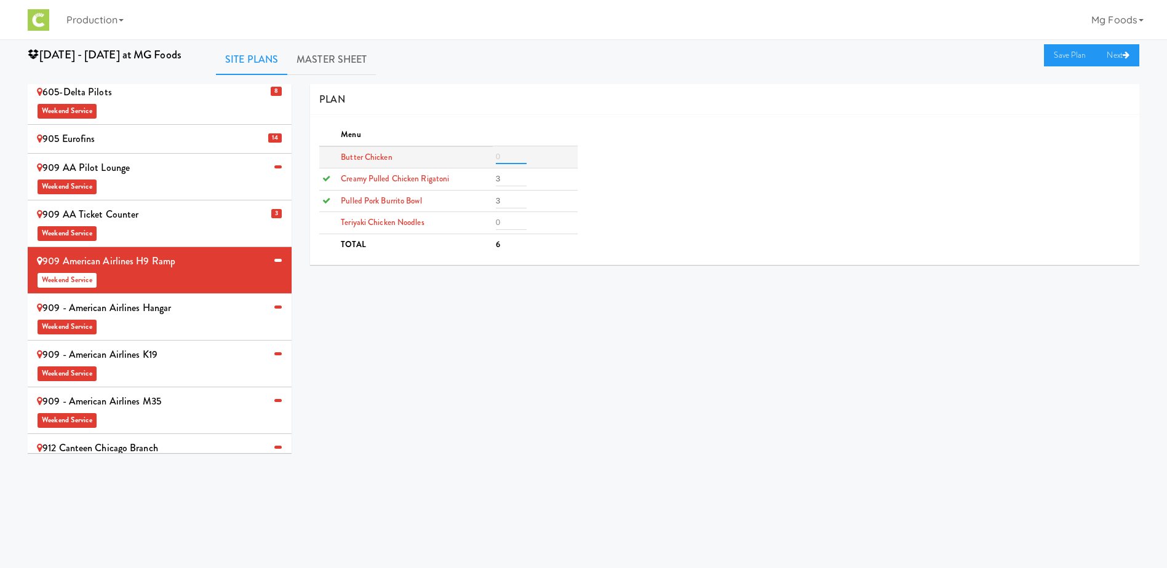
click at [508, 157] on input "number" at bounding box center [511, 156] width 31 height 15
type input "2"
click at [508, 218] on input "number" at bounding box center [511, 222] width 31 height 15
type input "2"
click at [1055, 60] on link "Save Plan" at bounding box center [1070, 55] width 53 height 22
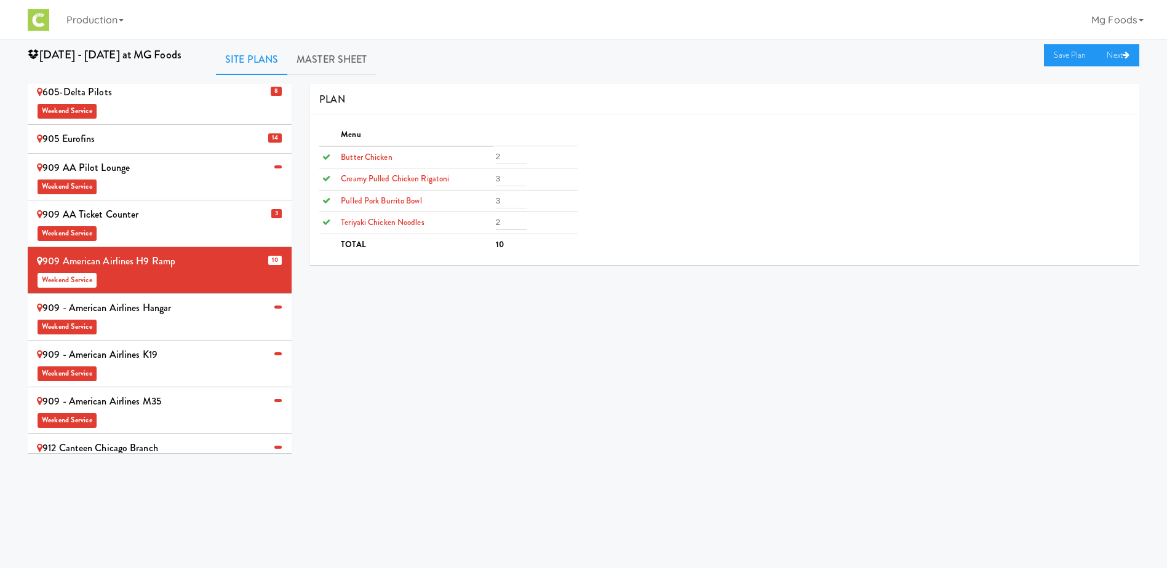
click at [181, 317] on span "Weekend Service" at bounding box center [159, 326] width 245 height 18
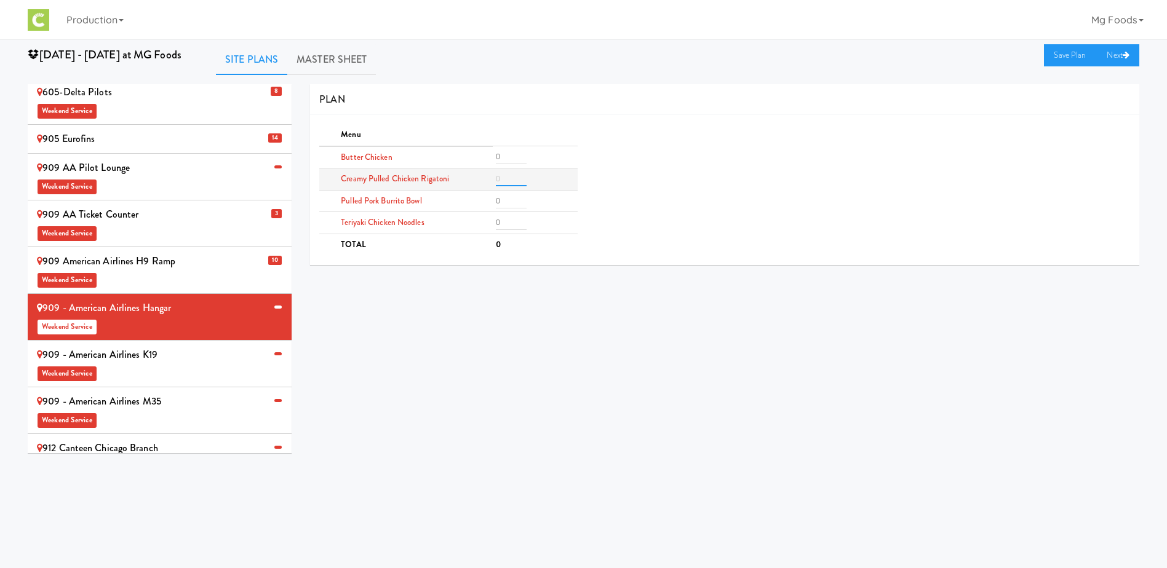
click at [506, 180] on input "number" at bounding box center [511, 179] width 31 height 15
type input "3"
click at [505, 200] on input "number" at bounding box center [511, 201] width 31 height 15
type input "3"
click at [509, 156] on input "number" at bounding box center [511, 156] width 31 height 15
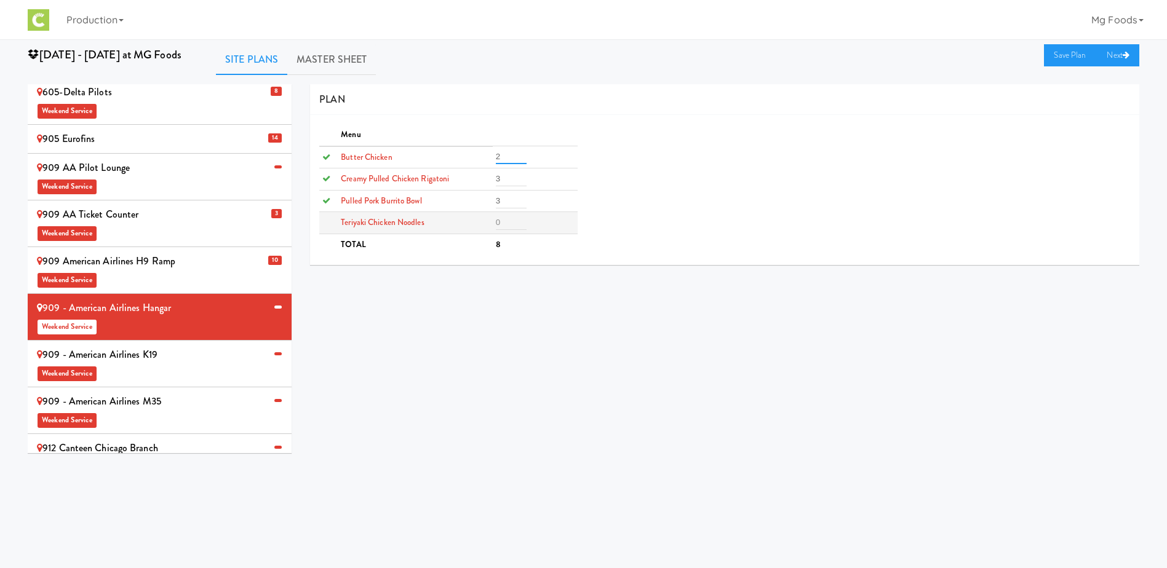
type input "2"
click at [505, 223] on input "number" at bounding box center [511, 222] width 31 height 15
type input "2"
click at [1074, 57] on link "Save Plan" at bounding box center [1070, 55] width 53 height 22
click at [191, 363] on span "Weekend Service" at bounding box center [159, 372] width 245 height 18
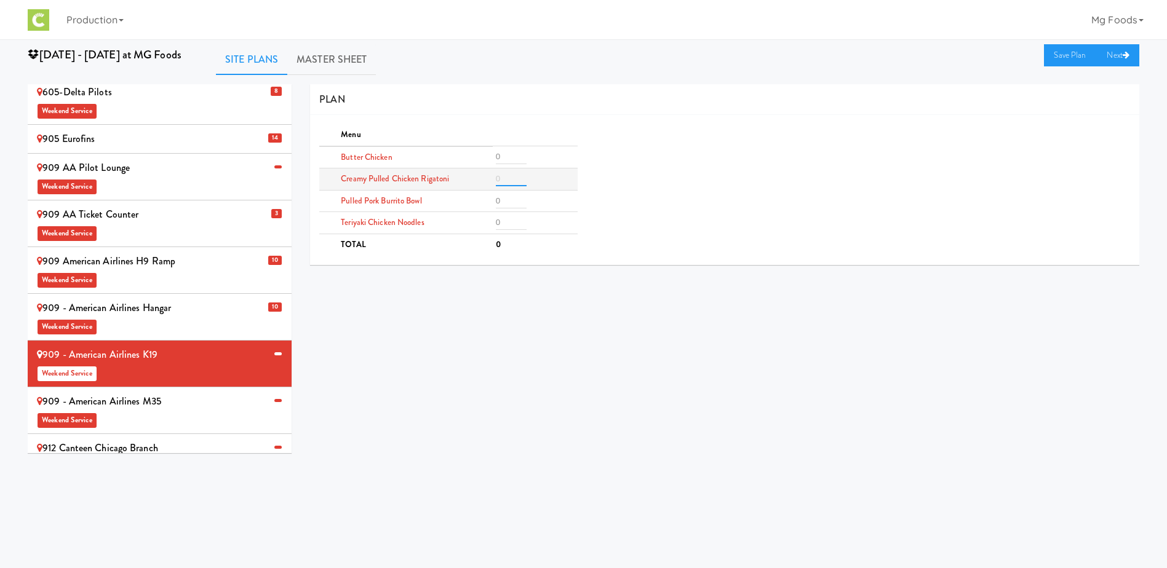
click at [503, 176] on input "number" at bounding box center [511, 179] width 31 height 15
type input "3"
click at [504, 198] on input "number" at bounding box center [511, 201] width 31 height 15
type input "3"
click at [504, 156] on input "number" at bounding box center [511, 156] width 31 height 15
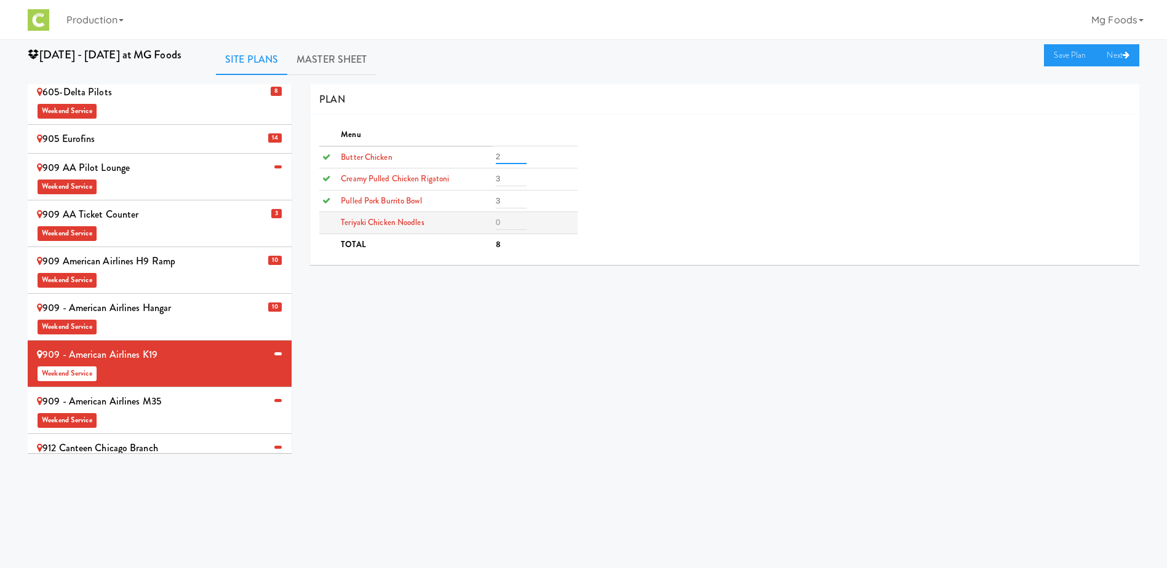
type input "2"
click at [509, 226] on input "number" at bounding box center [511, 222] width 31 height 15
type input "2"
click at [1057, 53] on link "Save Plan" at bounding box center [1070, 55] width 53 height 22
click at [160, 159] on div "909 AA Pilot Lounge Weekend Service" at bounding box center [159, 177] width 245 height 36
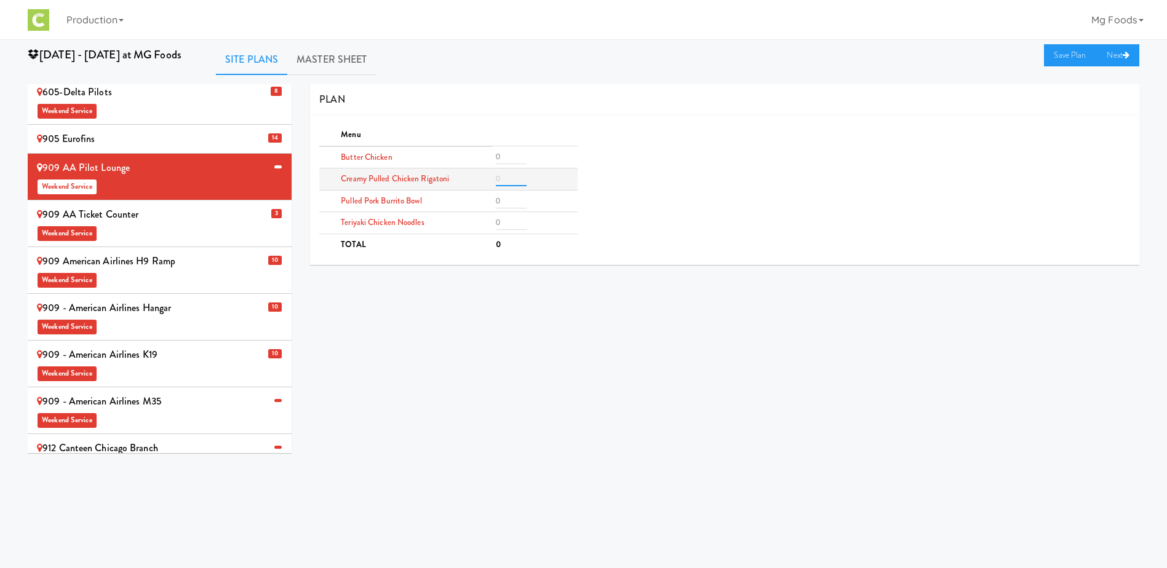
click at [512, 176] on input "number" at bounding box center [511, 179] width 31 height 15
type input "2"
click at [507, 202] on input "number" at bounding box center [511, 201] width 31 height 15
type input "2"
click at [505, 221] on input "number" at bounding box center [511, 222] width 31 height 15
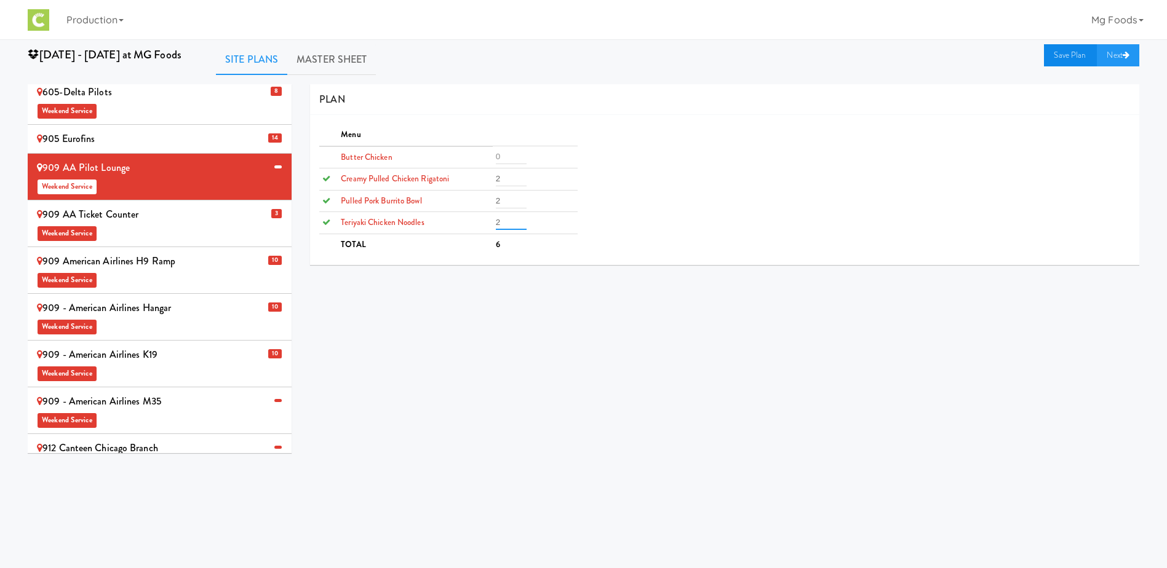
type input "2"
click at [1075, 55] on link "Save Plan" at bounding box center [1070, 55] width 53 height 22
click at [184, 392] on div "909 - American Airlines M35 Weekend Service" at bounding box center [159, 410] width 245 height 36
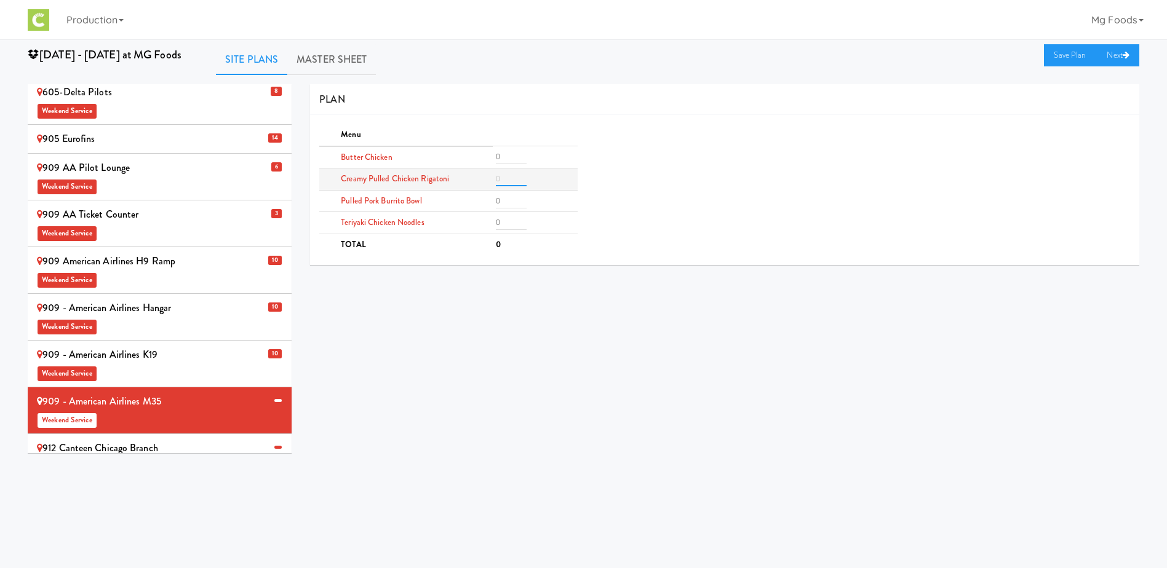
click at [511, 175] on input "number" at bounding box center [511, 179] width 31 height 15
type input "1"
click at [504, 197] on input "number" at bounding box center [511, 201] width 31 height 15
type input "1"
click at [505, 221] on input "number" at bounding box center [511, 222] width 31 height 15
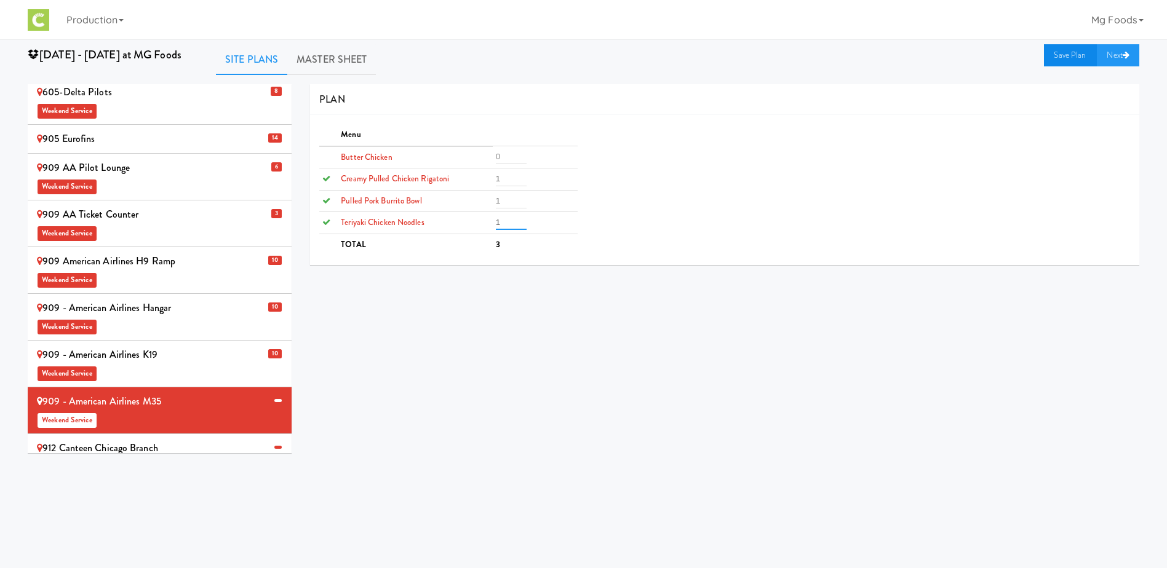
type input "1"
click at [1065, 50] on link "Save Plan" at bounding box center [1070, 55] width 53 height 22
click at [188, 457] on span "Weekend Service" at bounding box center [159, 466] width 245 height 18
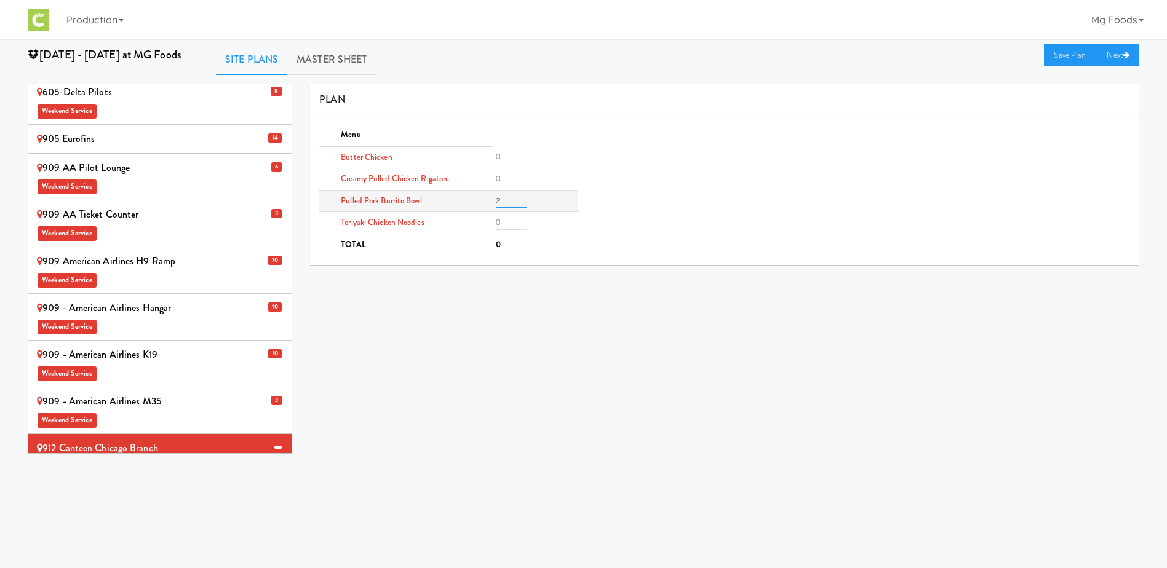
click at [513, 199] on input "2" at bounding box center [511, 201] width 31 height 15
type input "2"
click at [506, 172] on input "number" at bounding box center [511, 179] width 31 height 15
type input "1"
click at [510, 220] on input "number" at bounding box center [511, 222] width 31 height 15
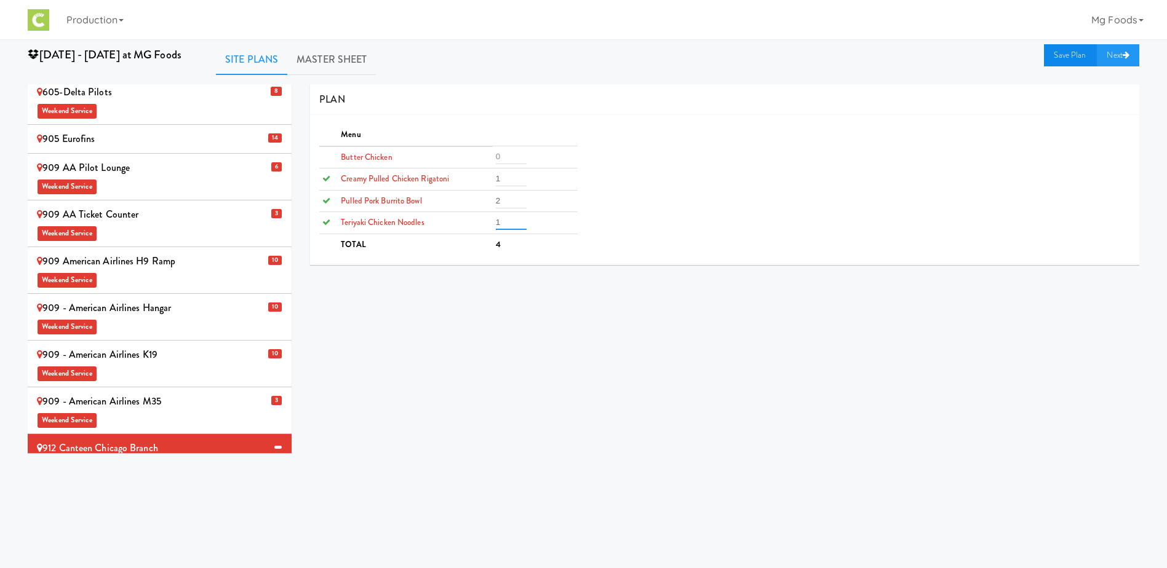
type input "1"
click at [1069, 52] on link "Save Plan" at bounding box center [1070, 55] width 53 height 22
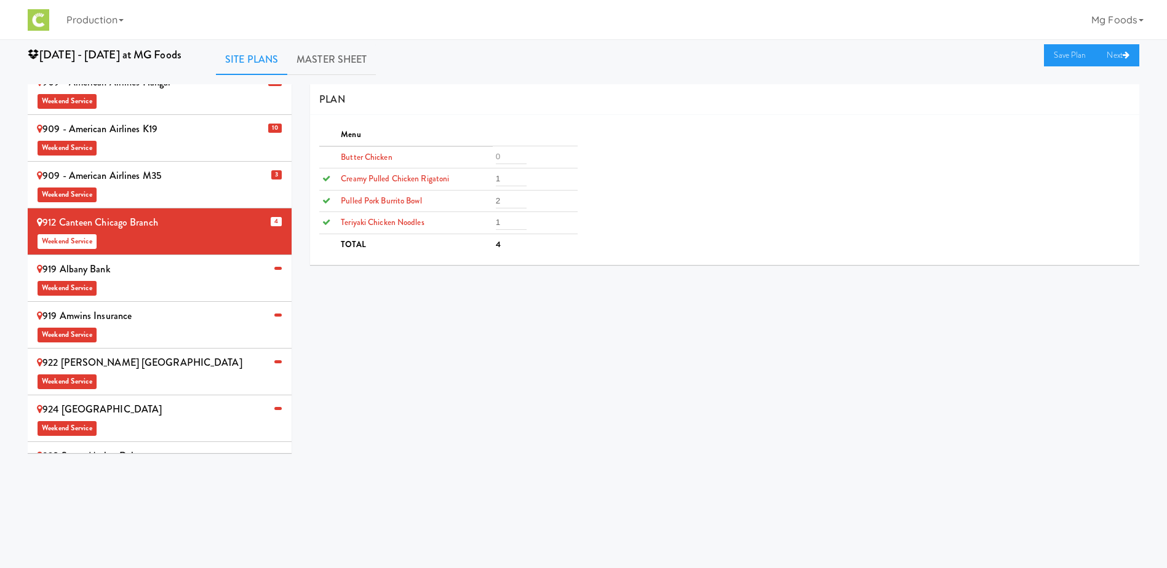
scroll to position [553, 0]
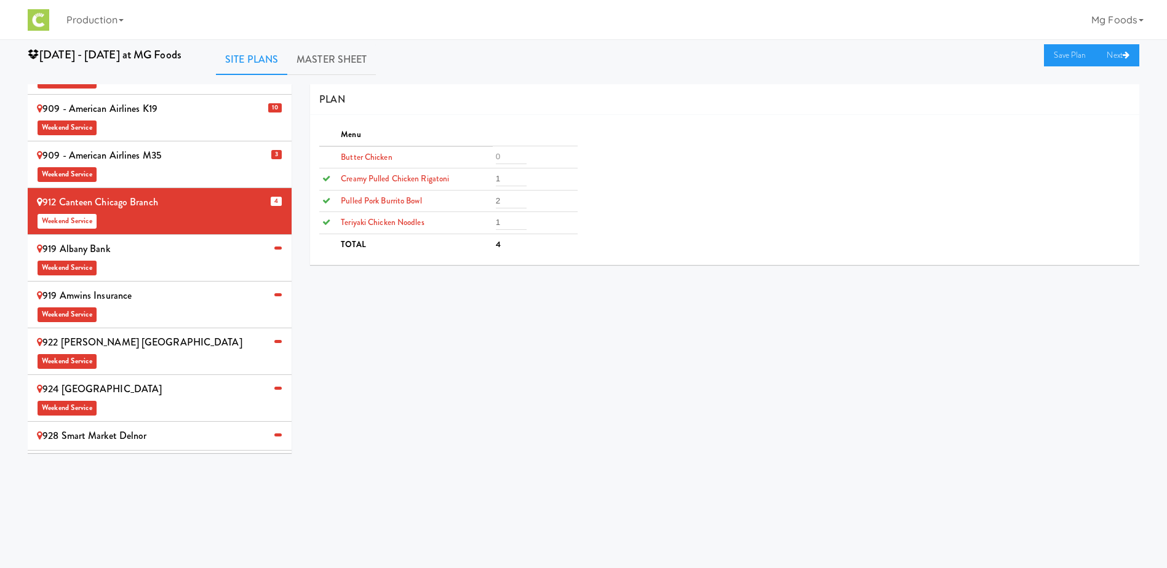
click at [162, 352] on span "Weekend Service" at bounding box center [159, 361] width 245 height 18
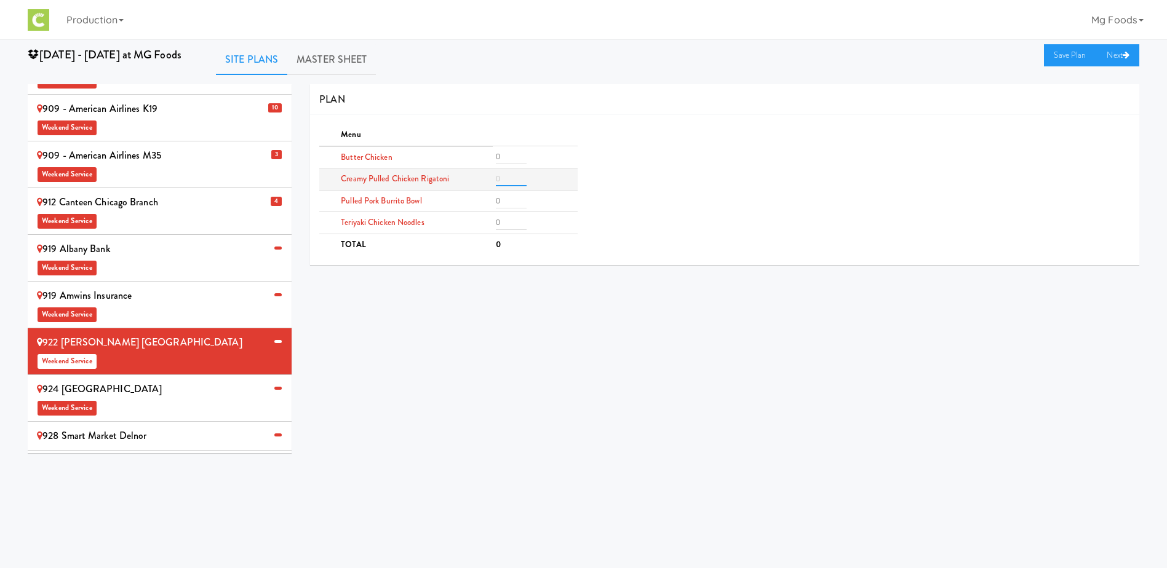
click at [514, 176] on input "number" at bounding box center [511, 179] width 31 height 15
type input "2"
click at [506, 158] on input "number" at bounding box center [511, 156] width 31 height 15
type input "2"
click at [505, 195] on input "number" at bounding box center [511, 201] width 31 height 15
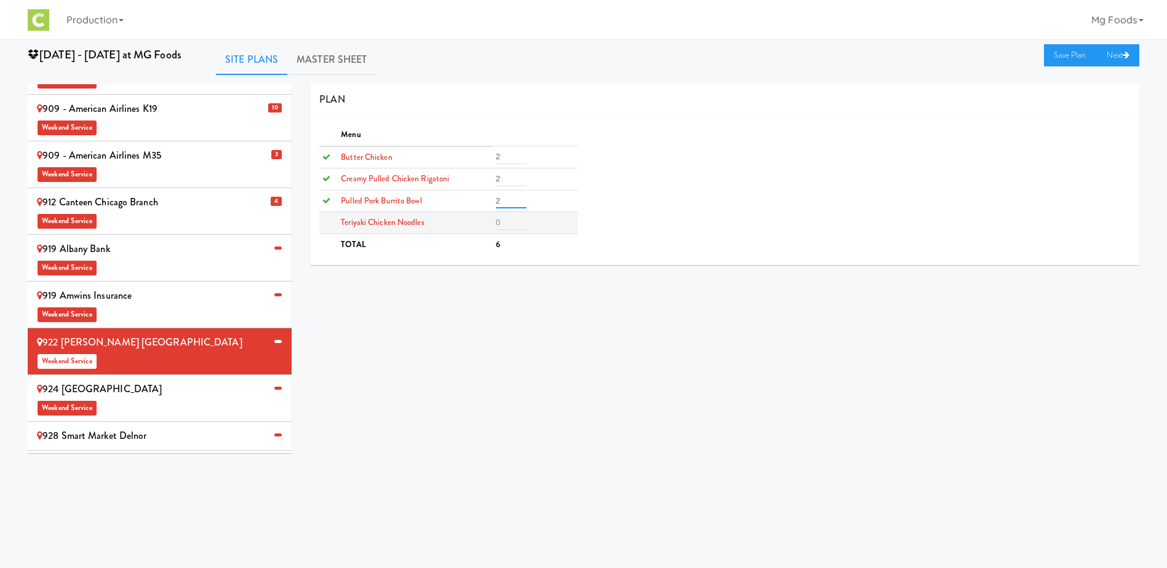
type input "2"
click at [504, 227] on input "number" at bounding box center [511, 222] width 31 height 15
type input "2"
click at [1057, 54] on link "Save Plan" at bounding box center [1070, 55] width 53 height 22
click at [141, 427] on div "928 Smart Market Delnor" at bounding box center [159, 436] width 245 height 18
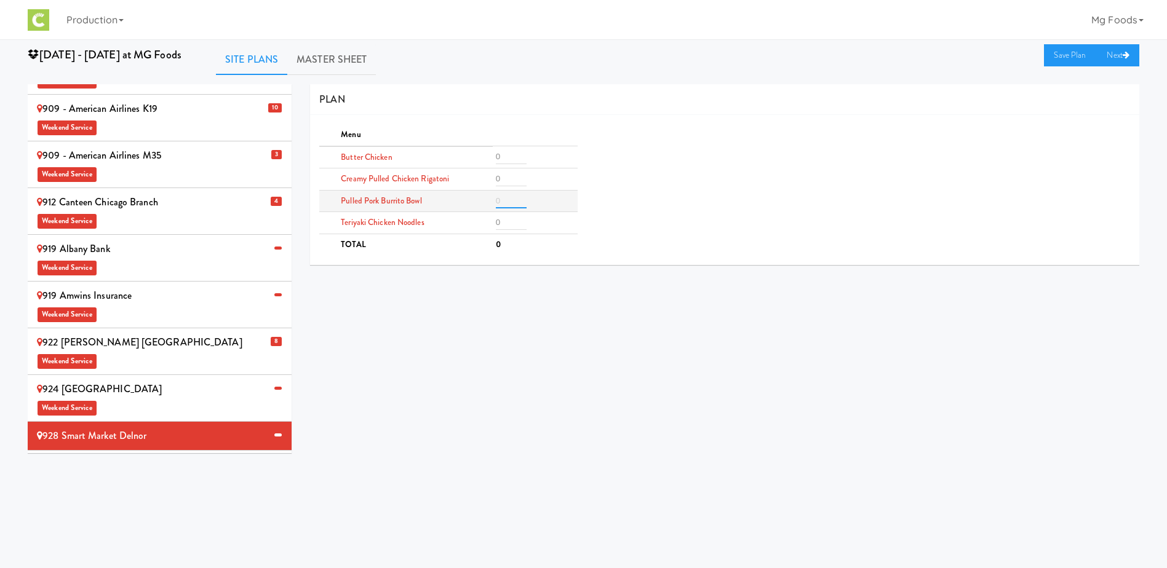
click at [509, 200] on input "number" at bounding box center [511, 201] width 31 height 15
type input "6"
click at [505, 178] on input "number" at bounding box center [511, 179] width 31 height 15
type input "4"
click at [504, 154] on input "number" at bounding box center [511, 156] width 31 height 15
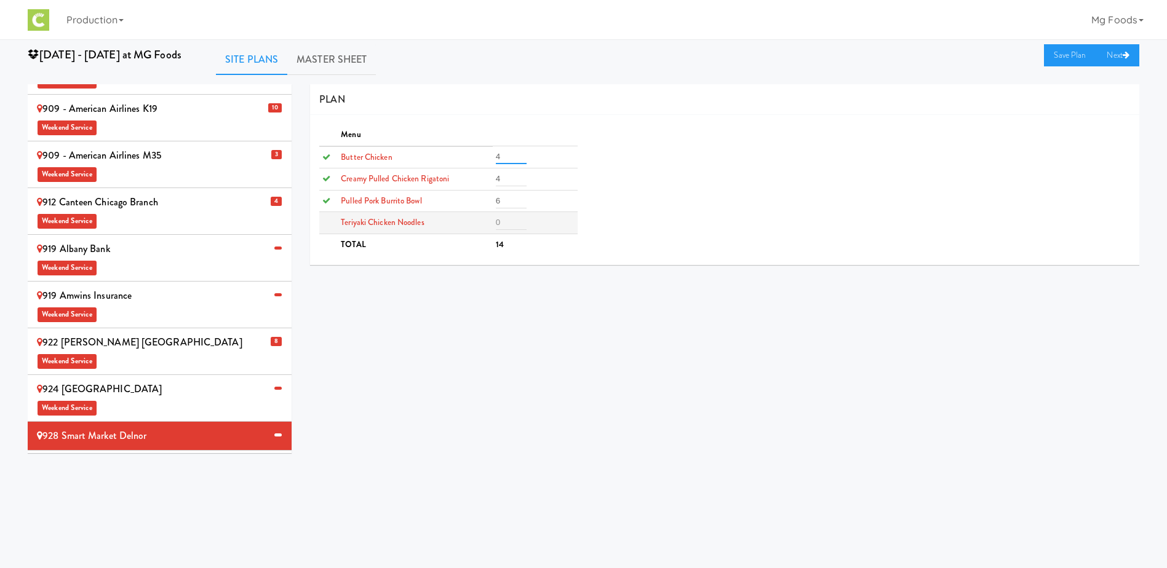
type input "4"
click at [510, 219] on input "number" at bounding box center [511, 222] width 31 height 15
type input "4"
click at [1072, 52] on link "Save Plan" at bounding box center [1070, 55] width 53 height 22
click at [174, 380] on div "924 Midwestern University Weekend Service" at bounding box center [159, 398] width 245 height 36
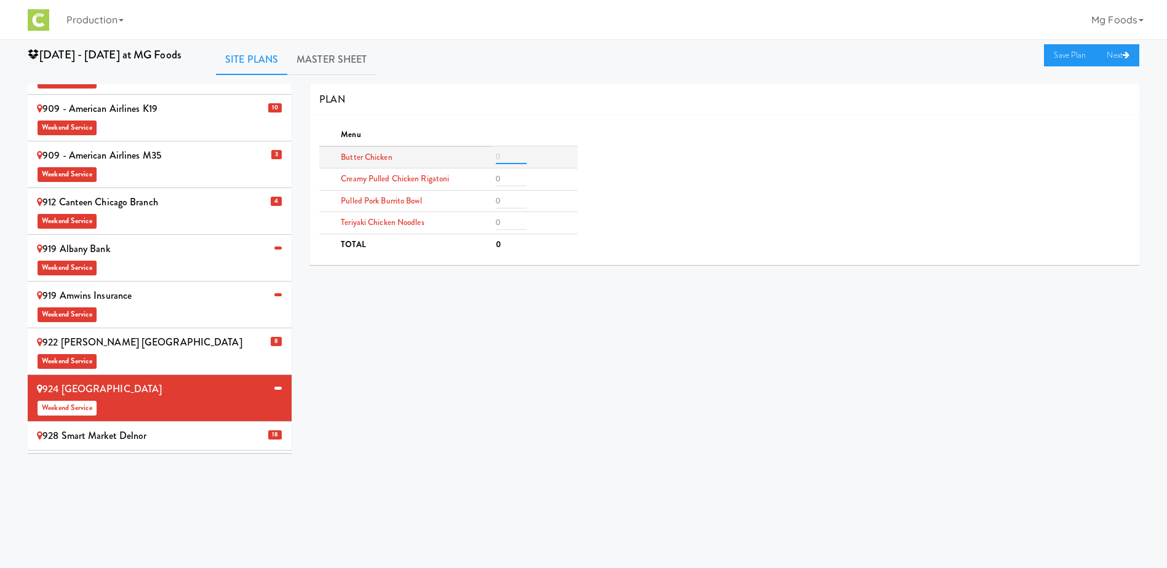
click at [506, 157] on input "number" at bounding box center [511, 156] width 31 height 15
type input "2"
click at [507, 180] on input "number" at bounding box center [511, 179] width 31 height 15
type input "2"
click at [504, 202] on input "number" at bounding box center [511, 201] width 31 height 15
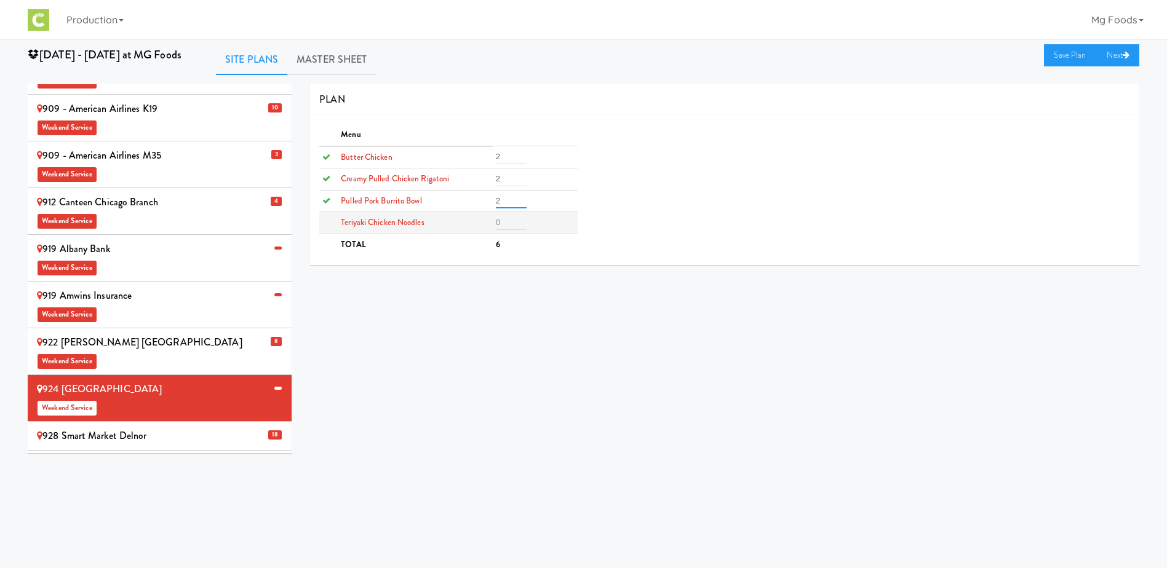
type input "2"
click at [501, 226] on input "number" at bounding box center [511, 222] width 31 height 15
type input "2"
click at [1056, 50] on link "Save Plan" at bounding box center [1070, 55] width 53 height 22
click at [170, 474] on span "Weekend Service" at bounding box center [159, 483] width 245 height 18
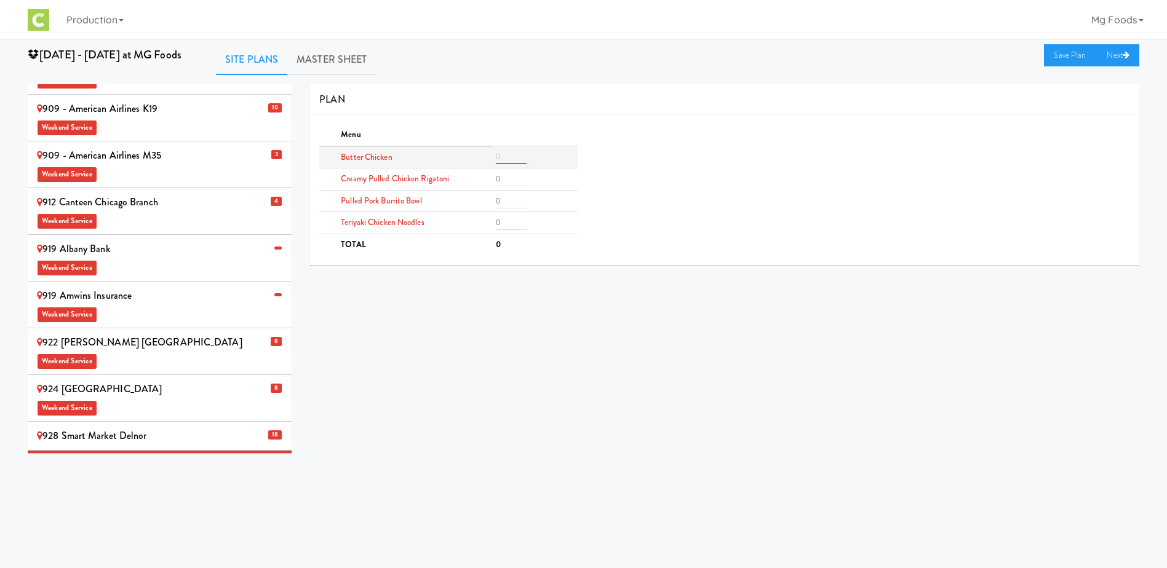
click at [510, 159] on input "number" at bounding box center [511, 156] width 31 height 15
type input "2"
click at [504, 177] on input "number" at bounding box center [511, 179] width 31 height 15
type input "2"
click at [508, 199] on input "number" at bounding box center [511, 201] width 31 height 15
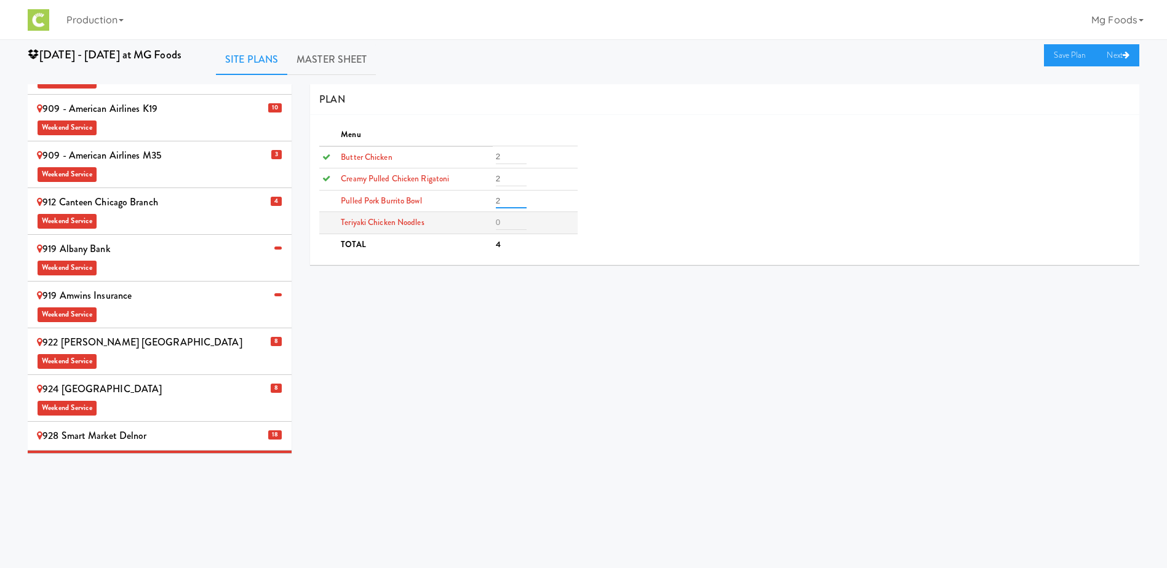
type input "2"
click at [511, 213] on td at bounding box center [535, 223] width 85 height 22
click at [511, 221] on input "2" at bounding box center [511, 222] width 31 height 15
type input "2"
click at [1062, 56] on link "Save Plan" at bounding box center [1070, 55] width 53 height 22
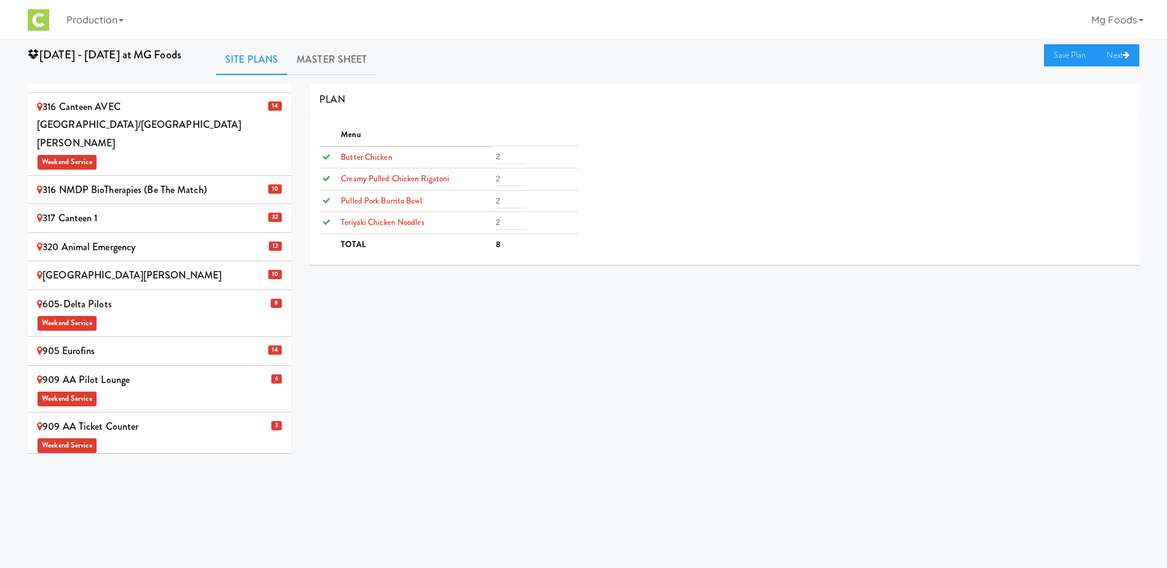
scroll to position [0, 0]
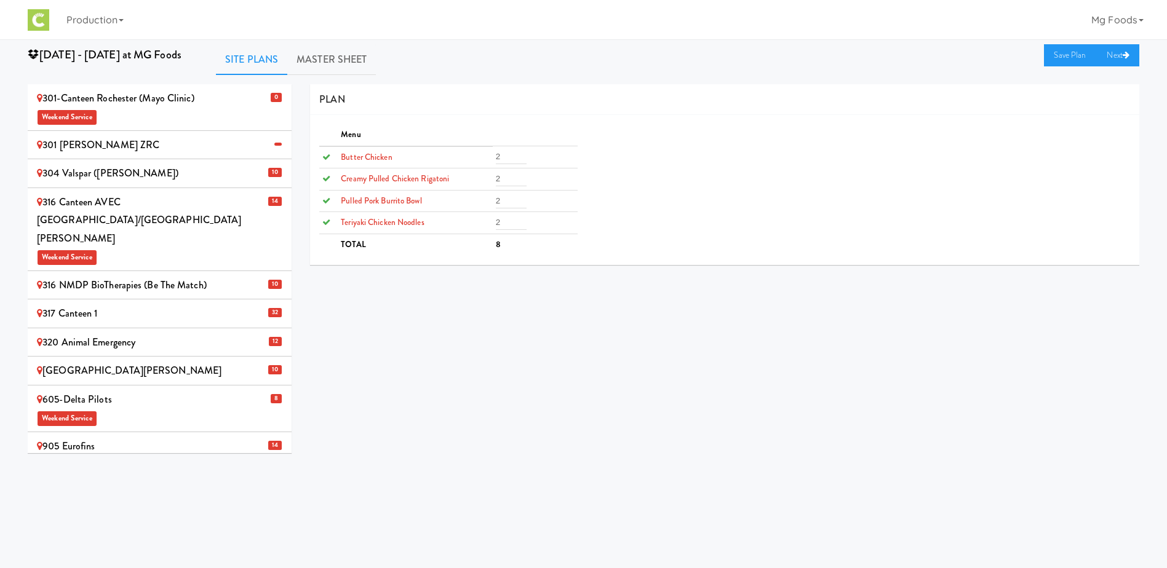
click at [177, 97] on div "301-Canteen Rochester (Mayo Clinic) Weekend Service" at bounding box center [159, 107] width 245 height 36
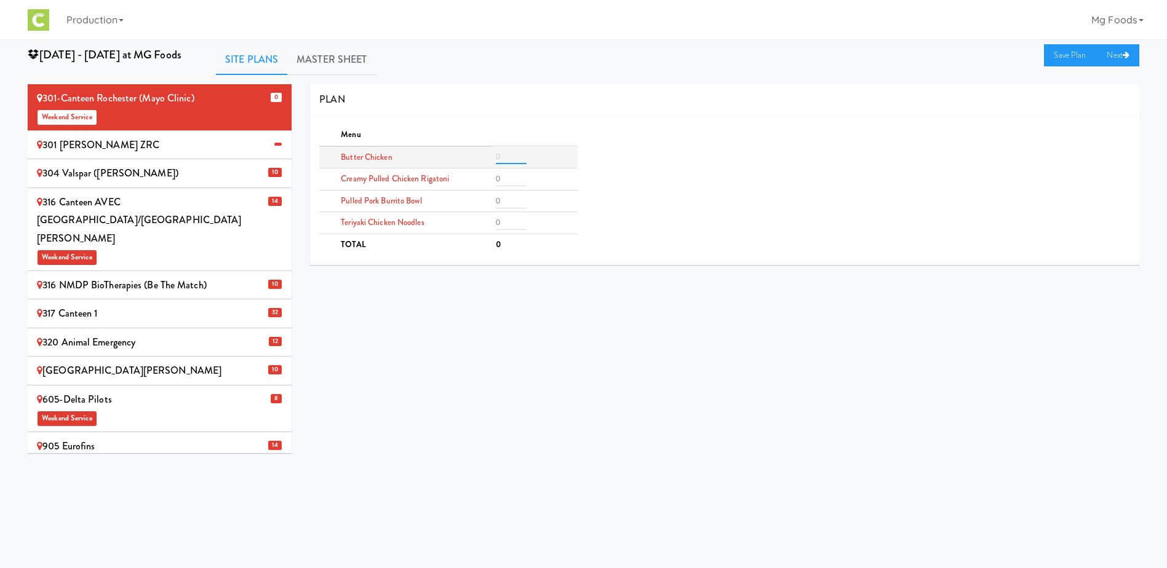
click at [507, 157] on input "number" at bounding box center [511, 156] width 31 height 15
type input "3"
click at [505, 179] on input "number" at bounding box center [511, 179] width 31 height 15
type input "3"
click at [503, 202] on input "number" at bounding box center [511, 201] width 31 height 15
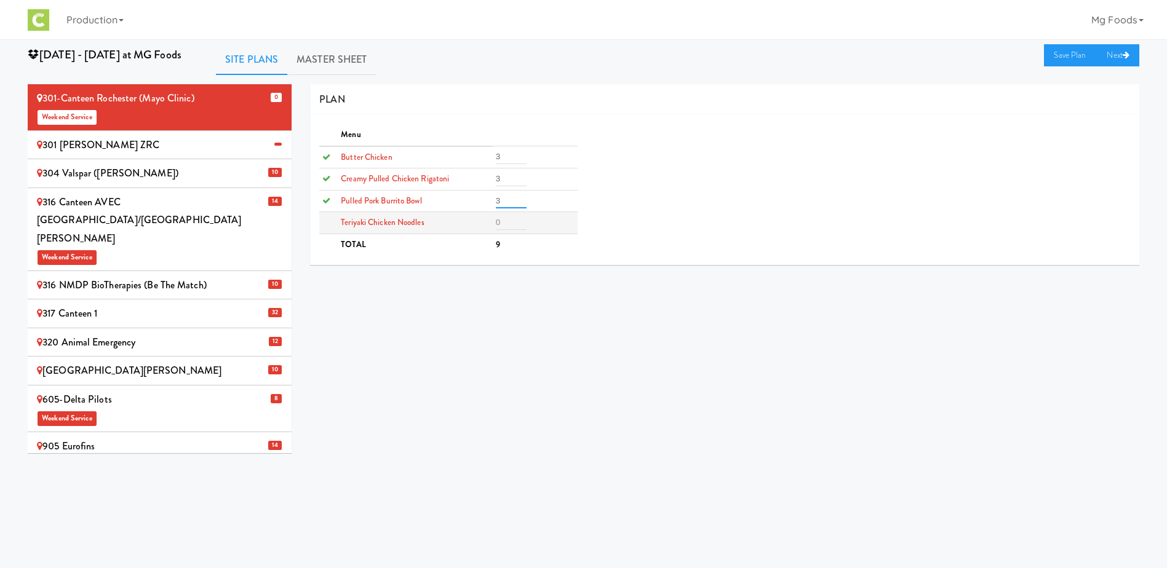
type input "3"
click at [502, 232] on td at bounding box center [535, 223] width 85 height 22
click at [513, 228] on input "number" at bounding box center [511, 222] width 31 height 15
type input "3"
click at [1057, 55] on link "Save Plan" at bounding box center [1070, 55] width 53 height 22
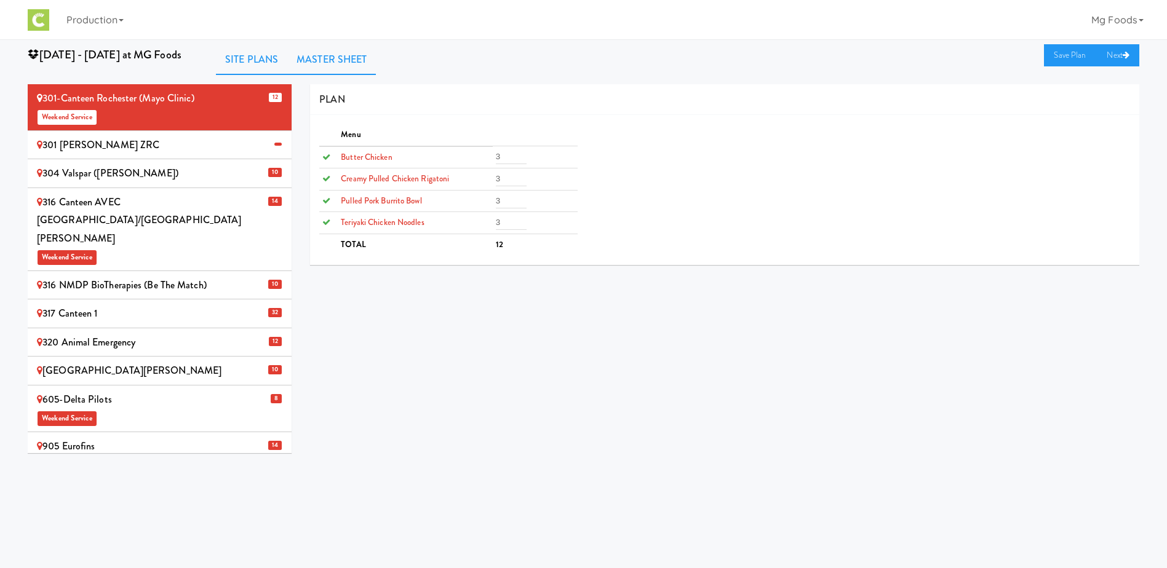
click at [342, 58] on link "Master Sheet" at bounding box center [331, 59] width 89 height 31
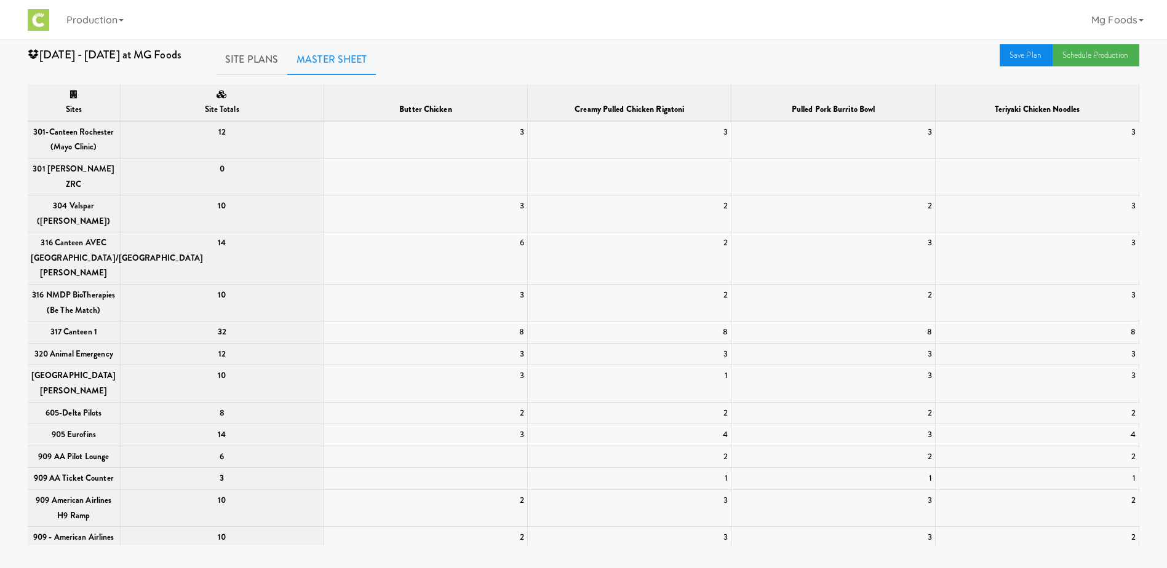
click at [1028, 52] on link "Save Plan" at bounding box center [1025, 55] width 53 height 22
click at [1088, 56] on link "Schedule Production" at bounding box center [1095, 55] width 87 height 22
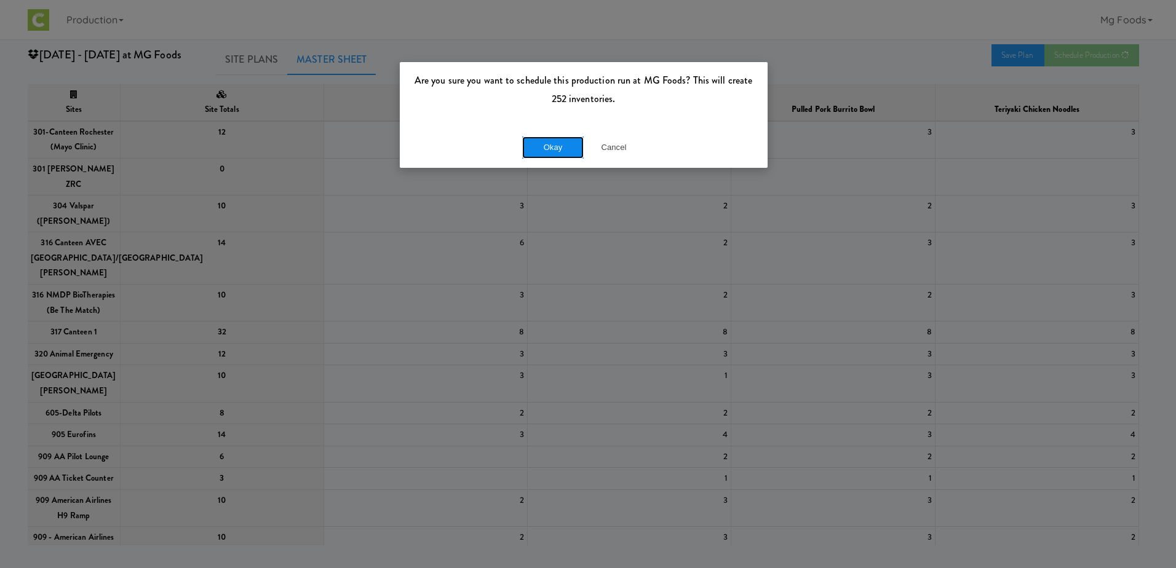
click at [559, 138] on button "Okay" at bounding box center [552, 148] width 61 height 22
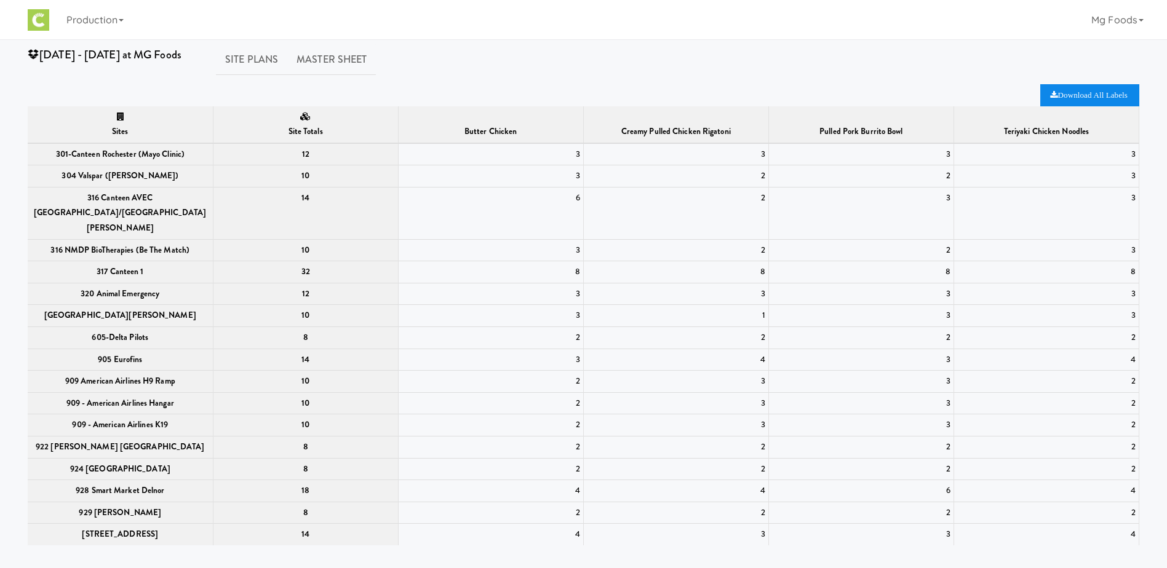
click at [1088, 95] on icon "Download All Labels" at bounding box center [1088, 95] width 77 height 8
